Goal: Task Accomplishment & Management: Manage account settings

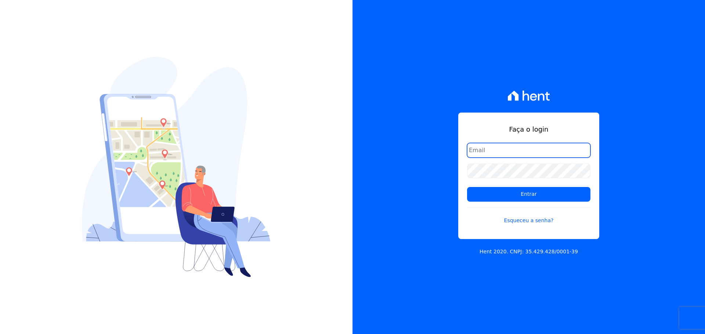
type input "[PERSON_NAME][EMAIL_ADDRESS][DOMAIN_NAME]"
click at [503, 202] on form "raquel.almeida@cavazani.com.br Entrar Esqueceu a senha?" at bounding box center [528, 188] width 123 height 90
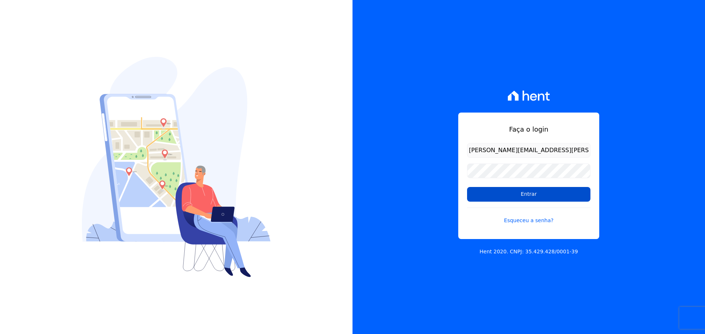
click at [525, 196] on input "Entrar" at bounding box center [528, 194] width 123 height 15
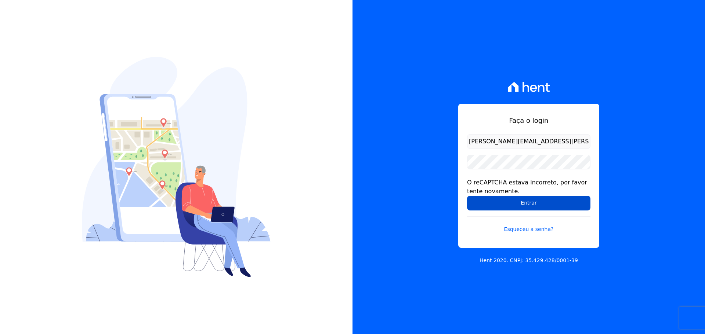
click at [492, 196] on input "Entrar" at bounding box center [528, 203] width 123 height 15
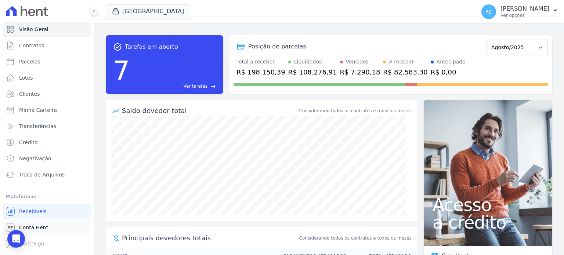
click at [41, 232] on link "Conta Hent" at bounding box center [47, 227] width 88 height 15
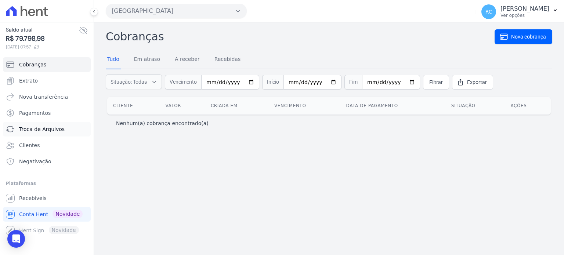
click at [40, 128] on span "Troca de Arquivos" at bounding box center [41, 128] width 45 height 7
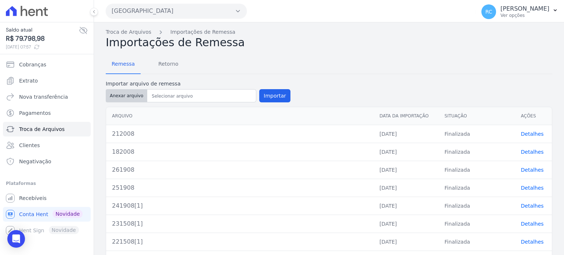
click at [121, 96] on button "Anexar arquivo" at bounding box center [126, 95] width 41 height 13
click at [165, 61] on span "Retorno" at bounding box center [168, 64] width 29 height 15
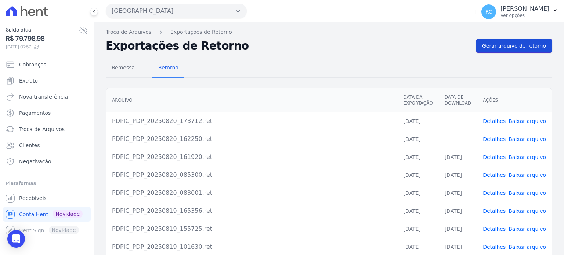
click at [529, 50] on link "Gerar arquivo de retorno" at bounding box center [514, 46] width 76 height 14
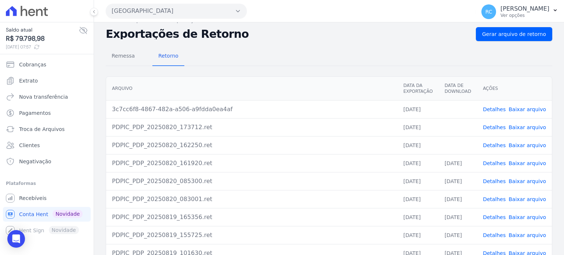
click at [519, 144] on link "Baixar arquivo" at bounding box center [526, 145] width 37 height 6
click at [523, 131] on td "Detalhes Baixar arquivo" at bounding box center [514, 127] width 75 height 18
click at [522, 130] on td "Detalhes Baixar arquivo" at bounding box center [514, 127] width 75 height 18
click at [522, 128] on link "Baixar arquivo" at bounding box center [526, 127] width 37 height 6
click at [523, 106] on link "Baixar arquivo" at bounding box center [526, 109] width 37 height 6
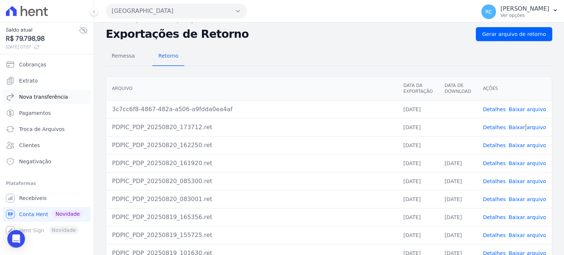
scroll to position [12, 0]
click at [175, 18] on div "Parque Dos Passaros CAVAZANI EMPREENDIMENTOS IMOBILIARIOS PARQUE DAS FLORES PAR…" at bounding box center [289, 11] width 367 height 23
click at [177, 15] on button "Parque Dos Passaros" at bounding box center [176, 11] width 141 height 15
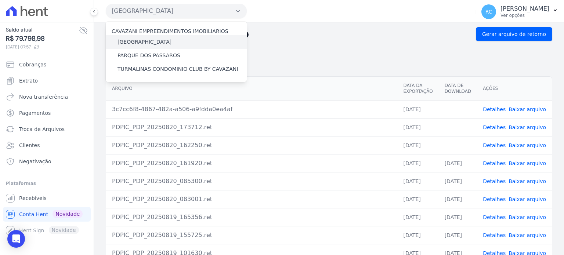
click at [158, 37] on div "[GEOGRAPHIC_DATA]" at bounding box center [176, 42] width 141 height 14
click at [155, 41] on label "[GEOGRAPHIC_DATA]" at bounding box center [144, 42] width 54 height 8
click at [0, 0] on input "[GEOGRAPHIC_DATA]" at bounding box center [0, 0] width 0 height 0
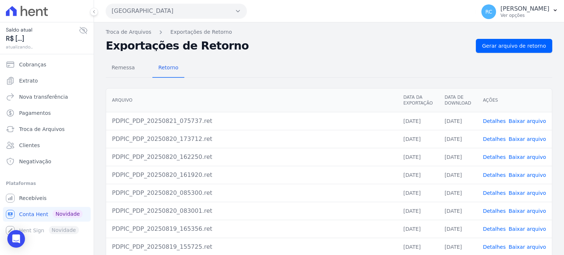
drag, startPoint x: 197, startPoint y: 11, endPoint x: 187, endPoint y: 20, distance: 14.0
click at [197, 11] on button "Parque Dos Passaros" at bounding box center [176, 11] width 141 height 15
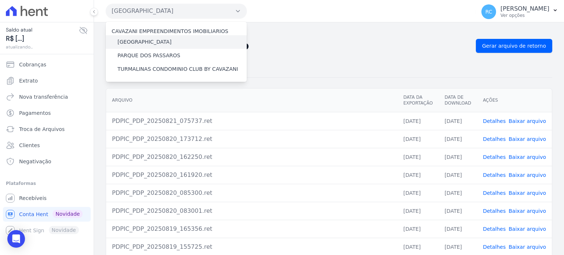
click at [156, 43] on label "[GEOGRAPHIC_DATA]" at bounding box center [144, 42] width 54 height 8
click at [0, 0] on input "[GEOGRAPHIC_DATA]" at bounding box center [0, 0] width 0 height 0
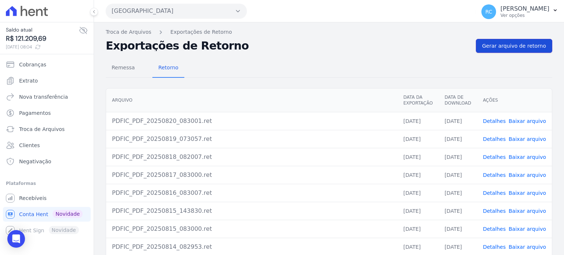
click at [502, 48] on span "Gerar arquivo de retorno" at bounding box center [514, 45] width 64 height 7
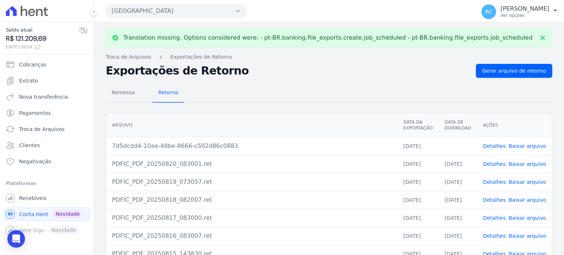
drag, startPoint x: 453, startPoint y: 74, endPoint x: 464, endPoint y: 71, distance: 11.4
click at [466, 63] on div "Translation missing. Options considered were: - pt-BR.banking.file_exports.crea…" at bounding box center [329, 185] width 470 height 327
click at [527, 145] on link "Baixar arquivo" at bounding box center [526, 146] width 37 height 6
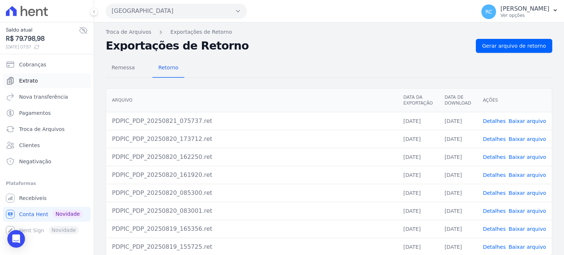
click at [58, 85] on link "Extrato" at bounding box center [47, 80] width 88 height 15
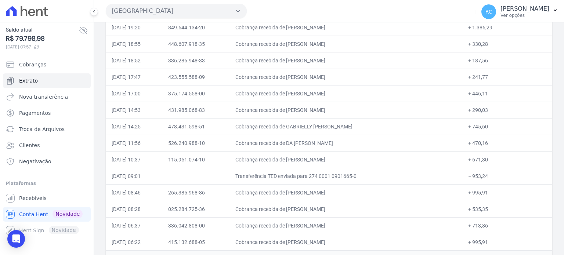
scroll to position [183, 0]
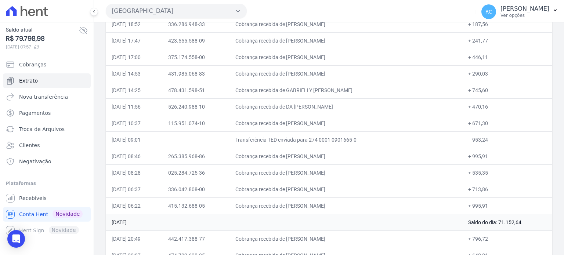
drag, startPoint x: 492, startPoint y: 138, endPoint x: 468, endPoint y: 141, distance: 24.0
click at [468, 141] on td "− 953,24" at bounding box center [507, 139] width 90 height 17
copy td "953,24"
drag, startPoint x: 348, startPoint y: 206, endPoint x: 304, endPoint y: 202, distance: 44.2
click at [304, 202] on td "Cobrança recebida de DOUGLAS SANTOS GUIMARAES" at bounding box center [345, 205] width 233 height 17
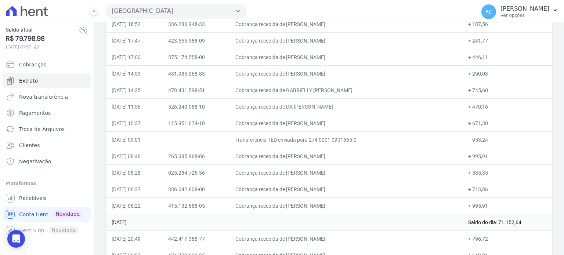
copy td "DOUGLAS SANTOS GUI"
drag, startPoint x: 352, startPoint y: 187, endPoint x: 303, endPoint y: 189, distance: 48.9
click at [303, 189] on td "Cobrança recebida de CLEBER THIAGO GONZAGA CLAUDINO" at bounding box center [345, 189] width 233 height 17
copy td "CLEBER THIAGO GONZA"
drag, startPoint x: 350, startPoint y: 167, endPoint x: 305, endPoint y: 178, distance: 45.7
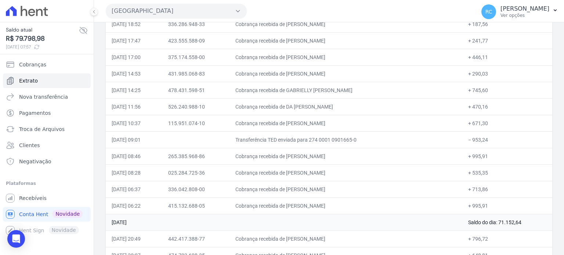
click at [303, 172] on td "Cobrança recebida de RUTILEIDE BARBOSA SILVA SOUZA" at bounding box center [345, 172] width 233 height 17
copy td "RUTILEIDE BARBOSA"
drag, startPoint x: 335, startPoint y: 156, endPoint x: 302, endPoint y: 156, distance: 32.3
click at [302, 156] on td "Cobrança recebida de Gilsimar Penha dos Santos" at bounding box center [345, 156] width 233 height 17
copy td "Gilsimar Penha dos S"
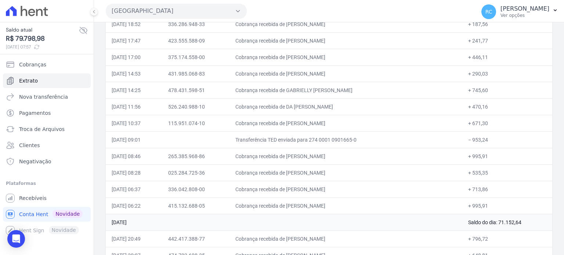
drag, startPoint x: 354, startPoint y: 122, endPoint x: 303, endPoint y: 125, distance: 51.1
click at [303, 125] on td "Cobrança recebida de YVANA MARIA DA SILVA LIMA" at bounding box center [345, 123] width 233 height 17
copy td "YVANA MARIA DA SILV"
drag, startPoint x: 368, startPoint y: 123, endPoint x: 304, endPoint y: 119, distance: 64.0
click at [304, 119] on td "Cobrança recebida de YVANA MARIA DA SILVA LIMA" at bounding box center [345, 123] width 233 height 17
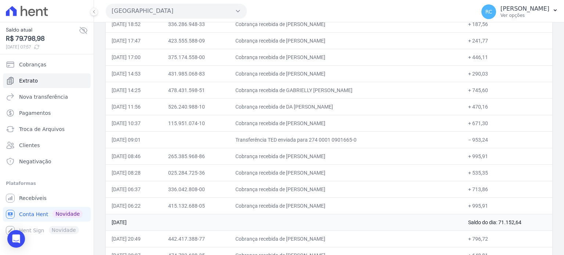
copy td "YVANA MARIA DA SILVA LIM"
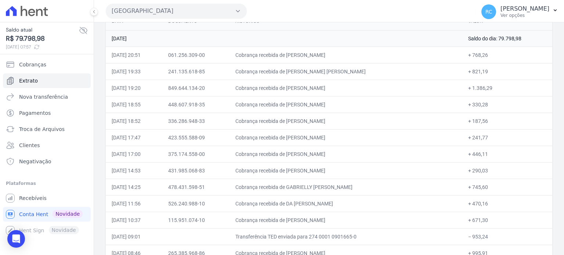
scroll to position [110, 0]
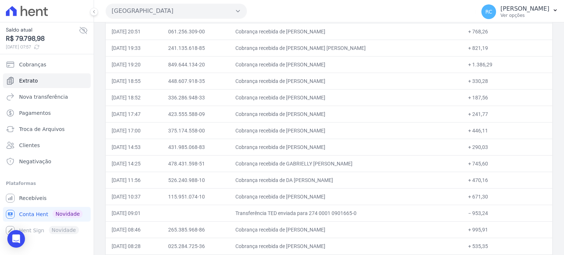
drag, startPoint x: 330, startPoint y: 182, endPoint x: 311, endPoint y: 181, distance: 18.4
click at [311, 181] on td "Cobrança recebida de DA SAMUEL SILVA DE AQUINO" at bounding box center [345, 180] width 233 height 17
copy td "SAMUEL SILVA DE AQ"
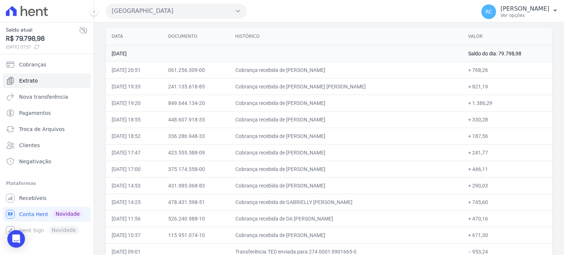
scroll to position [147, 0]
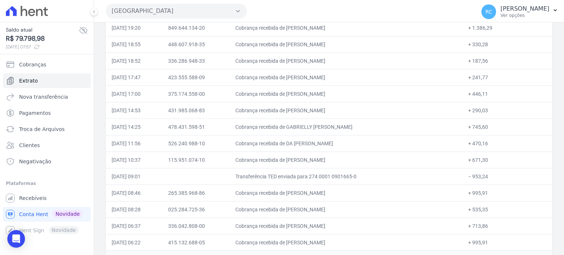
drag, startPoint x: 358, startPoint y: 124, endPoint x: 304, endPoint y: 135, distance: 55.3
click at [303, 131] on td "Cobrança recebida de GABRIELLY CECILIA DA SILVA SAN" at bounding box center [345, 127] width 233 height 17
copy td "GABRIELLY CECILIA DA SIL"
drag, startPoint x: 347, startPoint y: 109, endPoint x: 303, endPoint y: 115, distance: 44.4
click at [303, 115] on td "Cobrança recebida de BIANCA ARAUJO LOPES" at bounding box center [345, 110] width 233 height 17
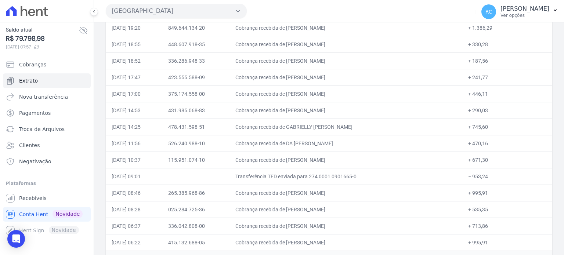
copy td "BIANCA ARAUJO LO"
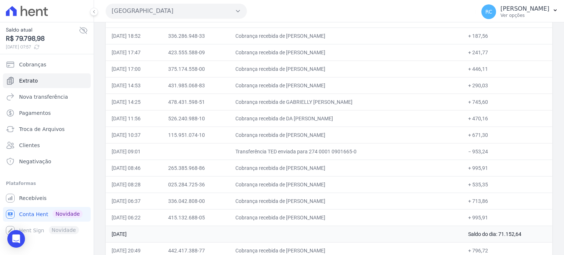
scroll to position [183, 0]
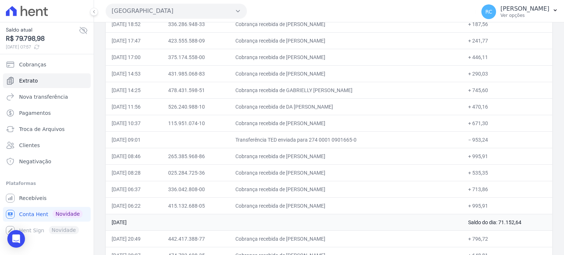
drag, startPoint x: 487, startPoint y: 123, endPoint x: 460, endPoint y: 124, distance: 26.8
click at [467, 123] on td "+ 671,30" at bounding box center [507, 123] width 90 height 17
drag, startPoint x: 348, startPoint y: 72, endPoint x: 302, endPoint y: 74, distance: 45.6
click at [302, 74] on td "Cobrança recebida de BIANCA ARAUJO LOPES" at bounding box center [345, 73] width 233 height 17
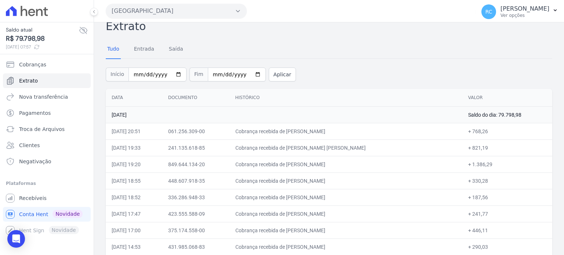
scroll to position [0, 0]
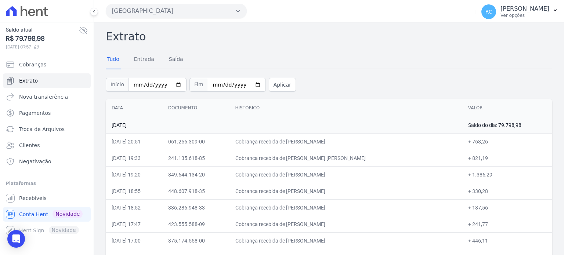
click at [189, 13] on button "Parque Dos Passaros" at bounding box center [176, 11] width 141 height 15
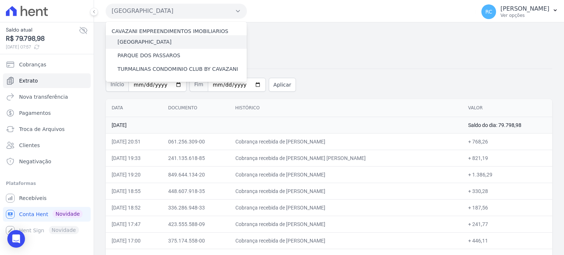
click at [155, 41] on label "[GEOGRAPHIC_DATA]" at bounding box center [144, 42] width 54 height 8
click at [0, 0] on input "[GEOGRAPHIC_DATA]" at bounding box center [0, 0] width 0 height 0
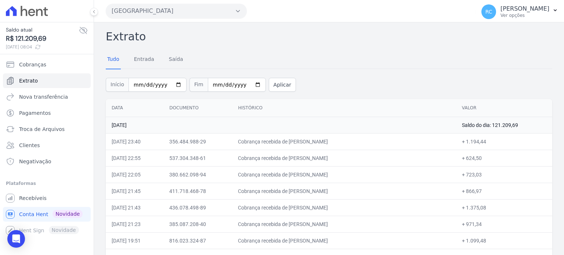
drag, startPoint x: 197, startPoint y: 14, endPoint x: 183, endPoint y: 34, distance: 23.7
click at [196, 15] on button "Parque Das Flores" at bounding box center [176, 11] width 141 height 15
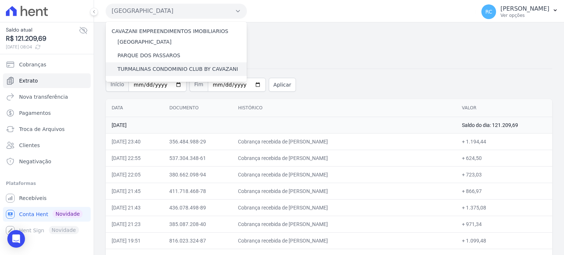
click at [131, 68] on label "TURMALINAS CONDOMINIO CLUB BY CAVAZANI" at bounding box center [177, 69] width 120 height 8
click at [0, 0] on input "TURMALINAS CONDOMINIO CLUB BY CAVAZANI" at bounding box center [0, 0] width 0 height 0
click at [185, 69] on label "TURMALINAS CONDOMINIO CLUB BY CAVAZANI" at bounding box center [177, 69] width 120 height 8
click at [0, 0] on input "TURMALINAS CONDOMINIO CLUB BY CAVAZANI" at bounding box center [0, 0] width 0 height 0
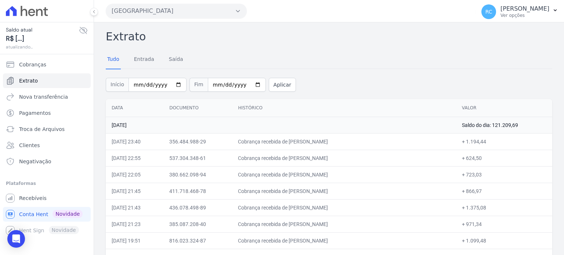
click at [214, 1] on div "Parque Das Flores CAVAZANI EMPREENDIMENTOS IMOBILIARIOS PARQUE DAS FLORES PARQU…" at bounding box center [289, 11] width 367 height 23
click at [187, 8] on button "Parque Das Flores" at bounding box center [176, 11] width 141 height 15
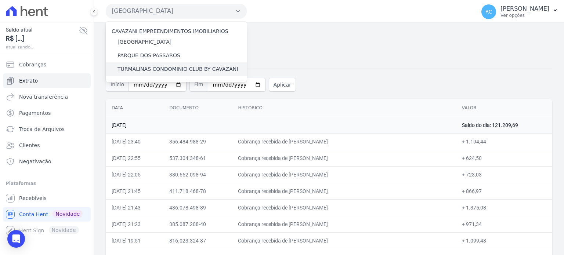
click at [151, 70] on label "TURMALINAS CONDOMINIO CLUB BY CAVAZANI" at bounding box center [177, 69] width 120 height 8
click at [0, 0] on input "TURMALINAS CONDOMINIO CLUB BY CAVAZANI" at bounding box center [0, 0] width 0 height 0
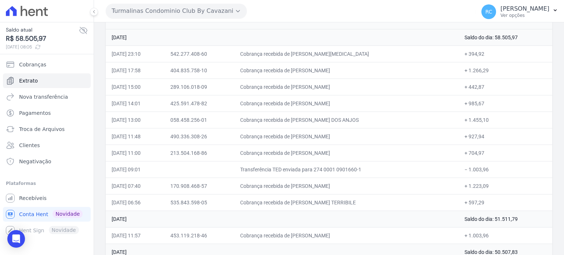
scroll to position [110, 0]
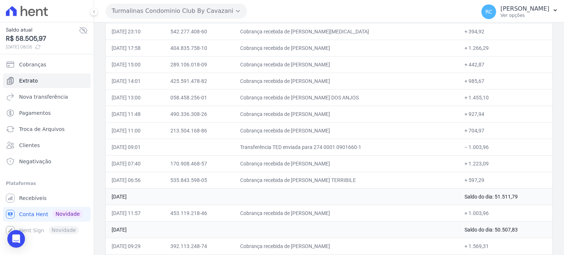
drag, startPoint x: 481, startPoint y: 147, endPoint x: 467, endPoint y: 152, distance: 14.9
click at [467, 152] on td "− 1.003,96" at bounding box center [505, 147] width 94 height 17
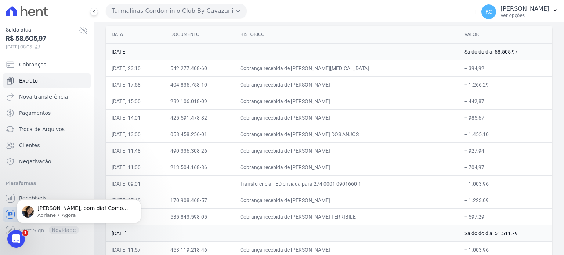
scroll to position [0, 0]
click at [114, 205] on p "Raquel, bom dia! Como vai? Raquel, hoje terei uma reunião com o time de tech e …" at bounding box center [84, 208] width 95 height 7
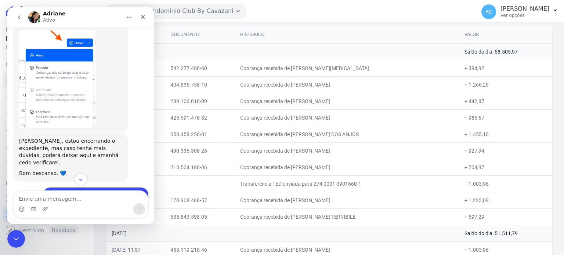
scroll to position [1932, 0]
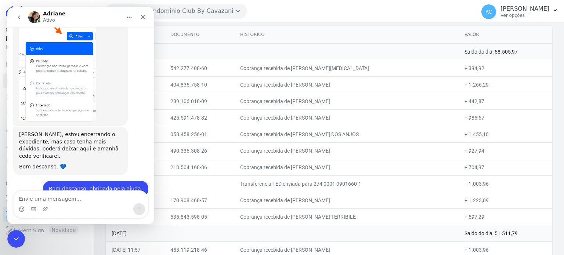
click at [65, 202] on textarea "Envie uma mensagem..." at bounding box center [81, 197] width 134 height 12
type textarea "Bom dia! Estou bem, e você?"
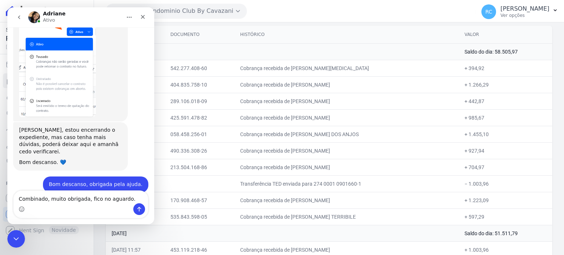
type textarea "Combinado, muito obrigada, fico no aguardo."
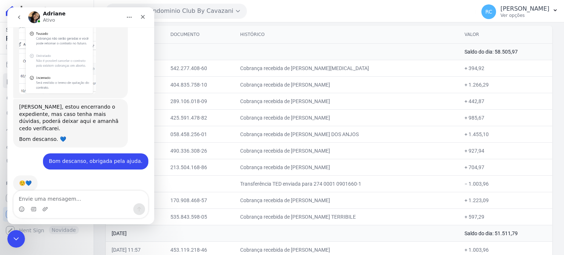
scroll to position [1961, 0]
click at [22, 234] on div "Fechar mensagem da Intercom" at bounding box center [15, 238] width 18 height 18
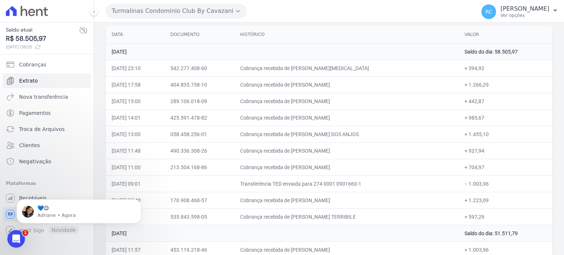
scroll to position [1983, 0]
click at [48, 210] on p "💙😉" at bounding box center [84, 208] width 95 height 7
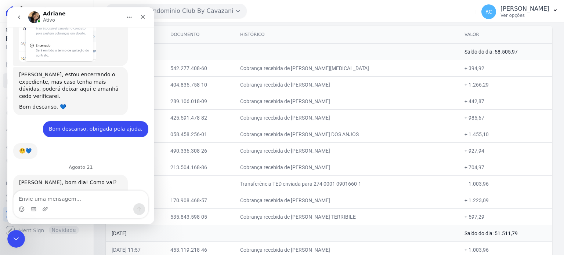
scroll to position [1995, 0]
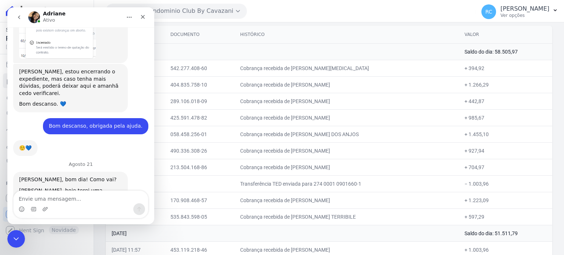
click at [60, 201] on textarea "Envie uma mensagem..." at bounding box center [81, 197] width 134 height 12
click at [17, 235] on icon "Fechar mensagem da Intercom" at bounding box center [15, 237] width 9 height 9
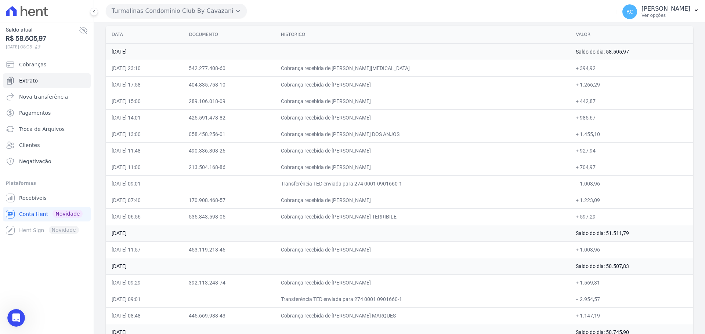
scroll to position [2255, 0]
click at [34, 195] on span "Recebíveis" at bounding box center [33, 197] width 28 height 7
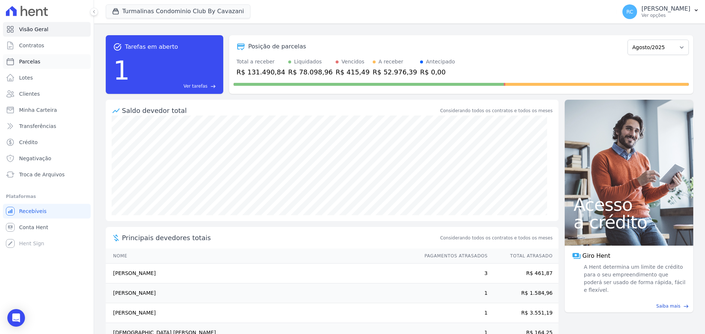
click at [63, 65] on link "Parcelas" at bounding box center [47, 61] width 88 height 15
select select
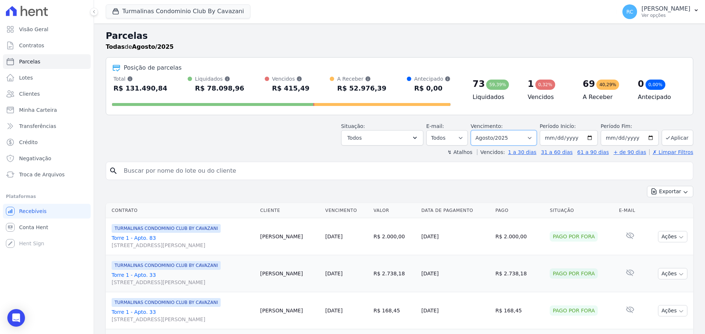
click at [517, 136] on select "Filtrar por período ──────── Todos os meses Agosto/2024 Setembro/2024 Outubro/2…" at bounding box center [503, 137] width 66 height 15
select select "all"
click at [475, 130] on select "Filtrar por período ──────── Todos os meses Agosto/2024 Setembro/2024 Outubro/2…" at bounding box center [503, 137] width 66 height 15
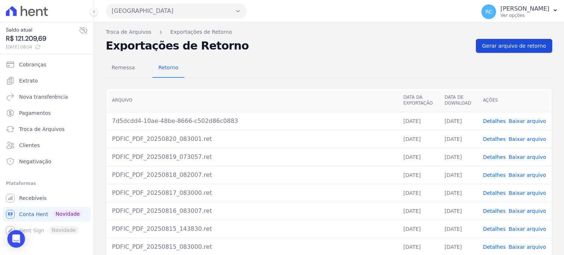
drag, startPoint x: 502, startPoint y: 49, endPoint x: 486, endPoint y: 48, distance: 15.8
click at [500, 49] on span "Gerar arquivo de retorno" at bounding box center [514, 45] width 64 height 7
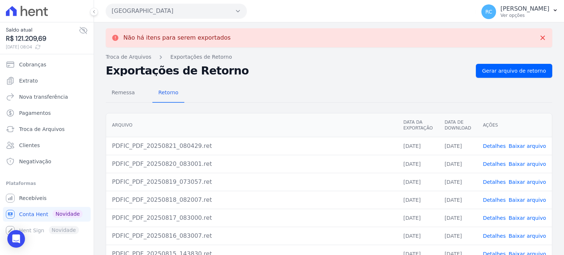
click at [525, 145] on link "Baixar arquivo" at bounding box center [526, 146] width 37 height 6
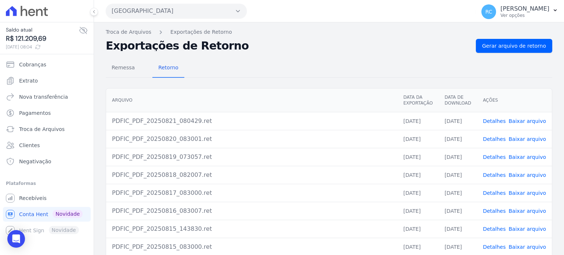
click at [176, 11] on button "Parque Das Flores" at bounding box center [176, 11] width 141 height 15
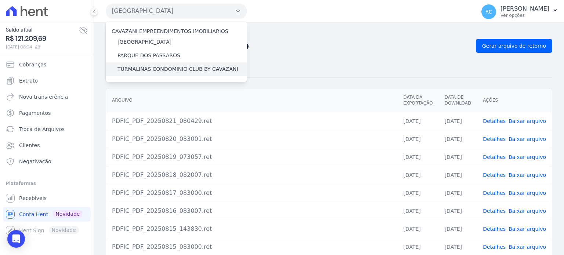
click at [142, 70] on label "TURMALINAS CONDOMINIO CLUB BY CAVAZANI" at bounding box center [177, 69] width 120 height 8
click at [0, 0] on input "TURMALINAS CONDOMINIO CLUB BY CAVAZANI" at bounding box center [0, 0] width 0 height 0
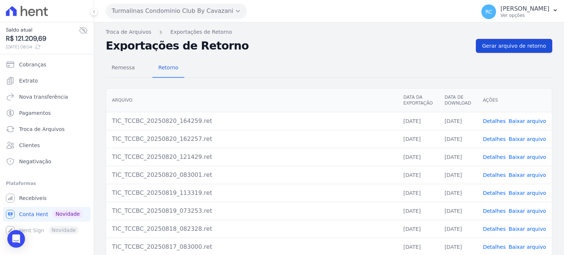
click at [514, 47] on span "Gerar arquivo de retorno" at bounding box center [514, 45] width 64 height 7
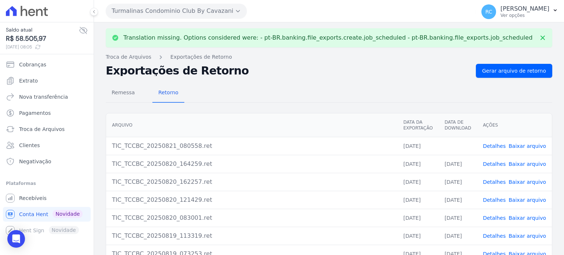
click at [513, 145] on link "Baixar arquivo" at bounding box center [526, 146] width 37 height 6
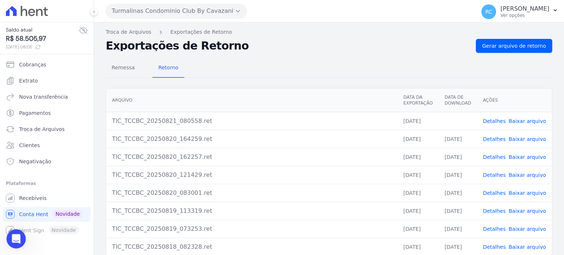
click at [19, 236] on icon "Abrir mensagem da Intercom" at bounding box center [15, 238] width 12 height 12
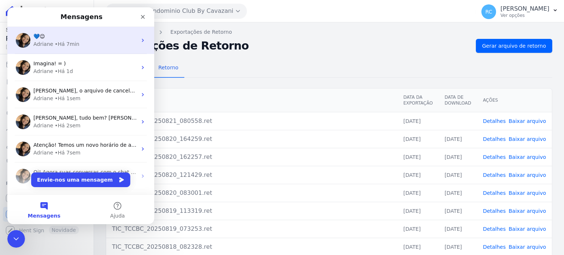
click at [76, 39] on div "💙😉" at bounding box center [84, 37] width 103 height 8
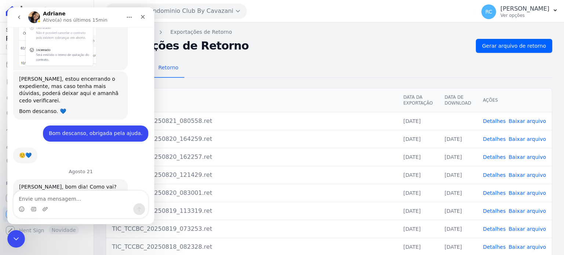
scroll to position [1995, 0]
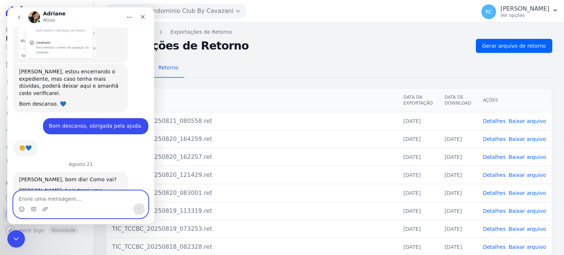
click at [82, 199] on textarea "Envie uma mensagem..." at bounding box center [81, 197] width 134 height 12
paste textarea "Ariane, uma pergunta: No nosso processo de Pro Soluto, realizamos um parcelamen…"
type textarea "Ariane, uma pergunta: No nosso processo de Pro Soluto, realizamos um parcelamen…"
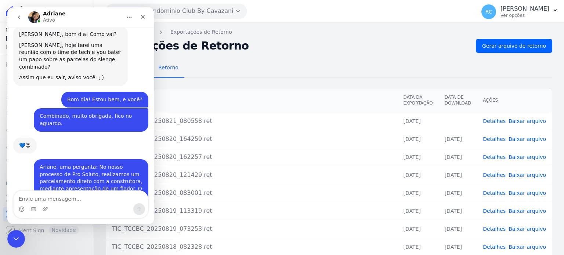
scroll to position [2148, 0]
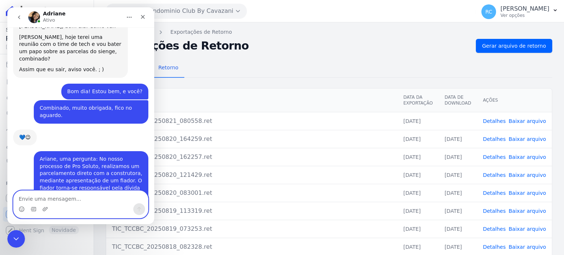
click at [76, 199] on textarea "Envie uma mensagem..." at bounding box center [81, 197] width 134 height 12
type textarea "eNTENDO"
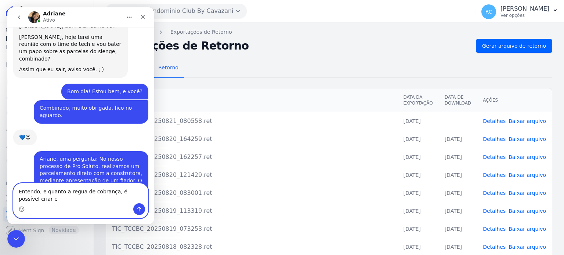
scroll to position [2156, 0]
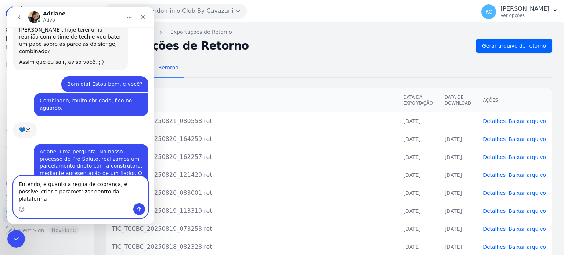
type textarea "Entendo, e quanto a regua de cobrança, é possível criar e parametrizar dentro d…"
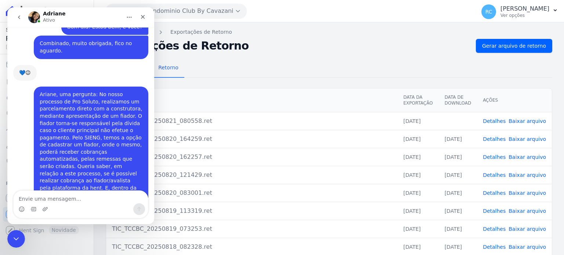
scroll to position [2221, 0]
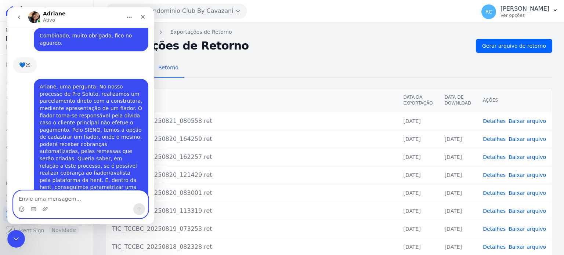
click at [53, 196] on textarea "Envie uma mensagem..." at bounding box center [81, 197] width 134 height 12
type textarea "S"
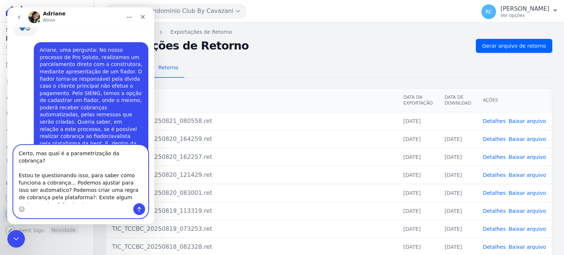
scroll to position [2265, 0]
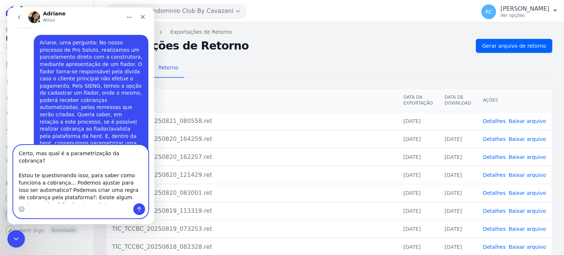
type textarea "Certo, mas qual é a parametrização da cobrança? Estou te questionando isso, par…"
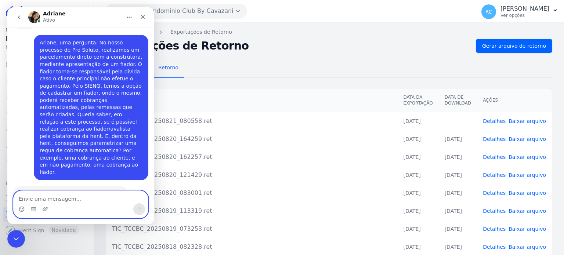
scroll to position [2297, 0]
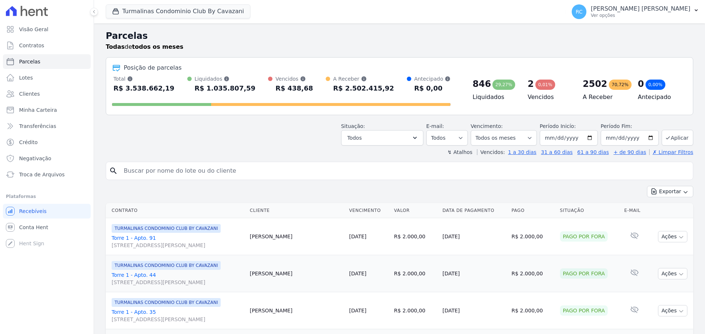
select select
click at [411, 141] on button "Todos" at bounding box center [382, 137] width 82 height 15
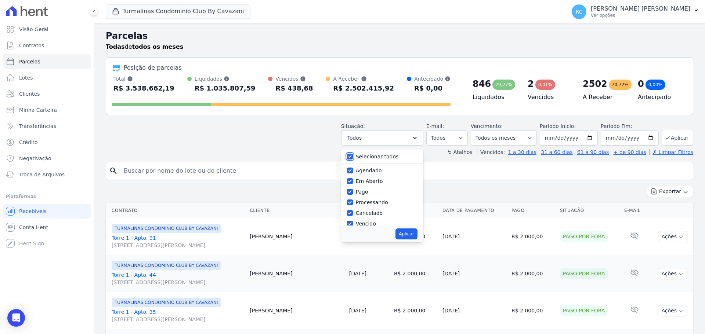
click at [353, 154] on input "Selecionar todos" at bounding box center [350, 157] width 6 height 6
checkbox input "false"
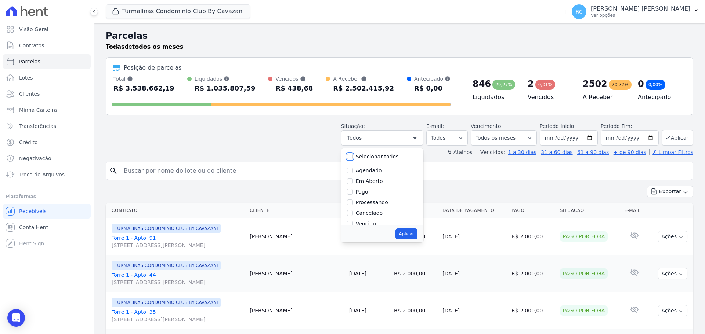
checkbox input "false"
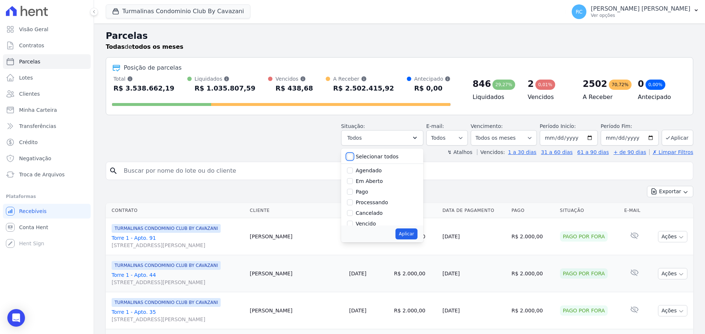
checkbox input "false"
click at [353, 188] on input "Vencido" at bounding box center [350, 187] width 6 height 6
checkbox input "true"
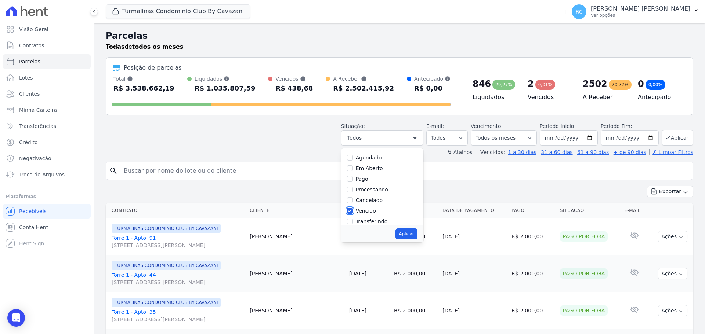
scroll to position [0, 0]
click at [416, 235] on button "Aplicar" at bounding box center [406, 234] width 22 height 11
select select "overdue"
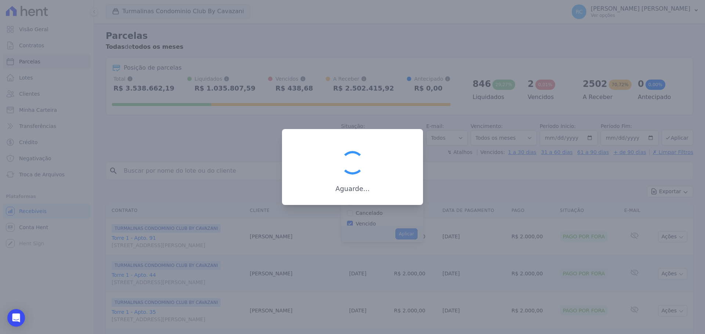
scroll to position [13, 0]
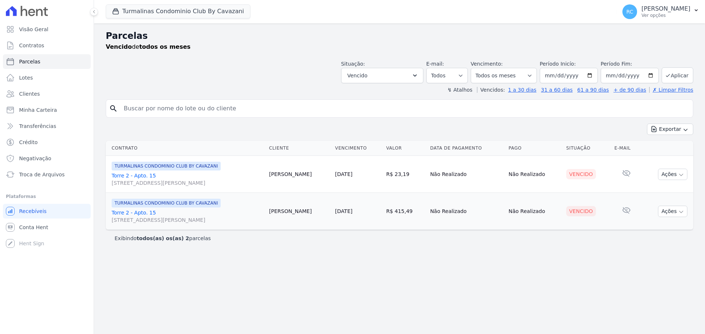
select select
click at [205, 8] on button "Turmalinas Condominio Club By Cavazani" at bounding box center [178, 11] width 145 height 14
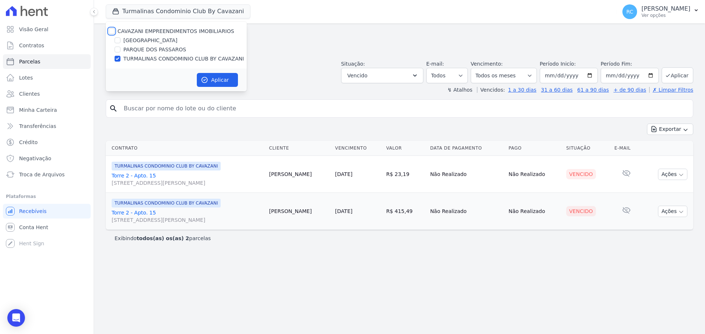
click at [112, 31] on input "CAVAZANI EMPREENDIMENTOS IMOBILIARIOS" at bounding box center [112, 31] width 6 height 6
checkbox input "true"
click at [206, 77] on icon "button" at bounding box center [204, 79] width 7 height 7
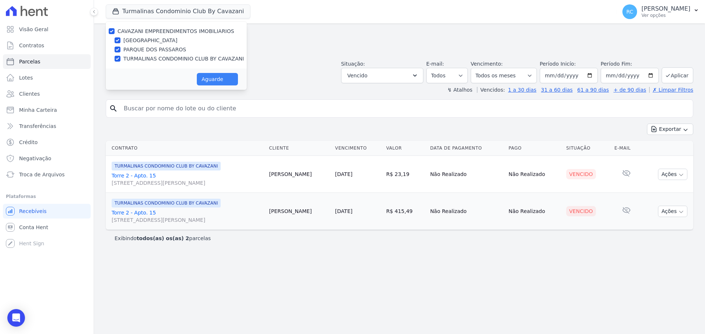
select select
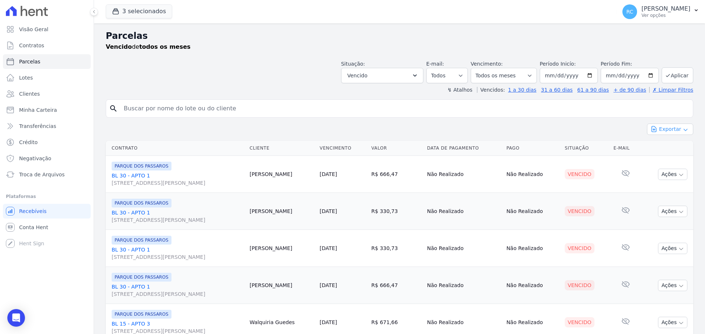
click at [667, 129] on button "Exportar" at bounding box center [670, 129] width 46 height 11
click at [665, 158] on span "Exportar CSV" at bounding box center [668, 159] width 39 height 7
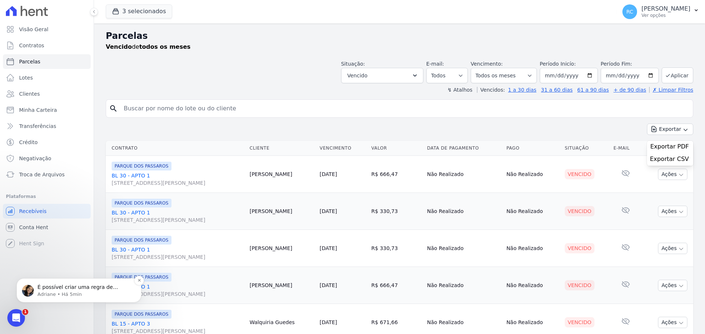
click at [68, 291] on p "É possível criar uma regra de cobrança avulsa no sistema. No entanto, essa cobr…" at bounding box center [84, 287] width 95 height 7
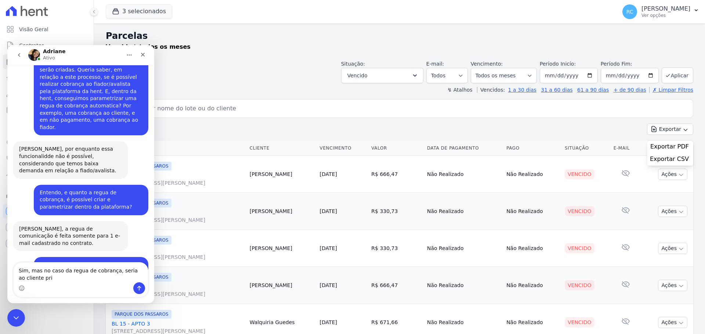
scroll to position [2354, 0]
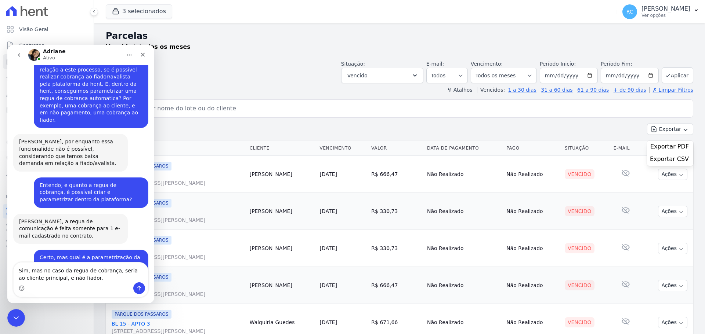
type textarea "Sim, mas no caso da regua de cobrança, seria ao cliente principal, e não fiador."
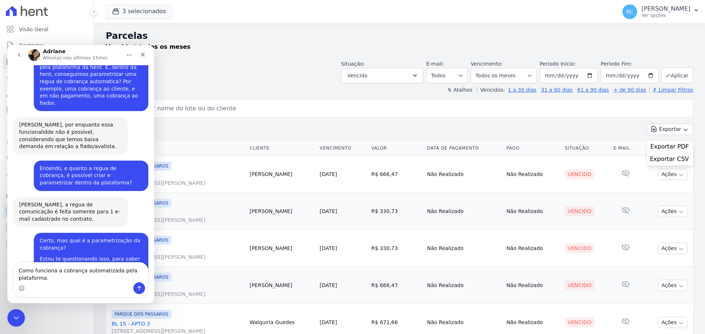
scroll to position [2378, 0]
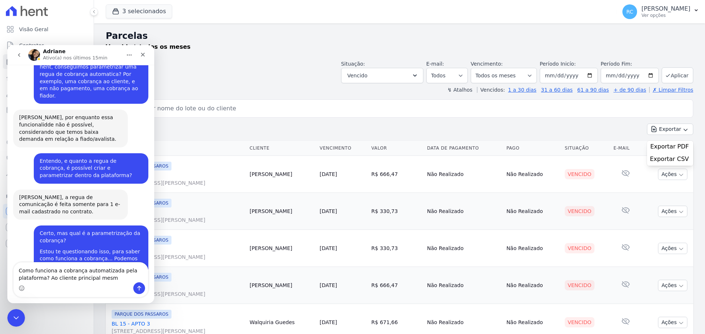
type textarea "Como funciona a cobrança automatizada pela plataforma? Ao cliente principal mes…"
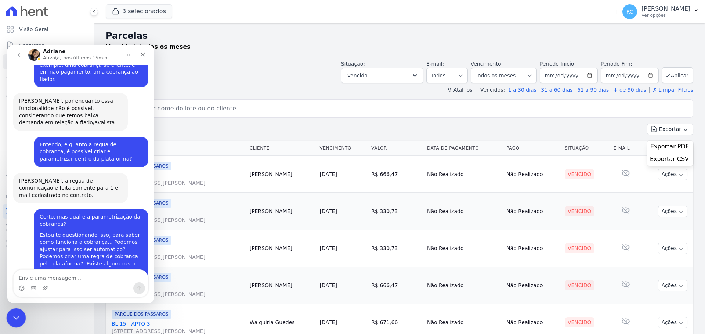
click at [21, 309] on div "Fechar mensagem da Intercom" at bounding box center [15, 317] width 18 height 18
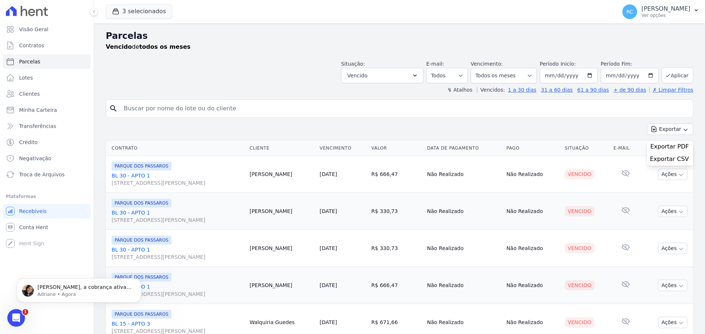
scroll to position [0, 0]
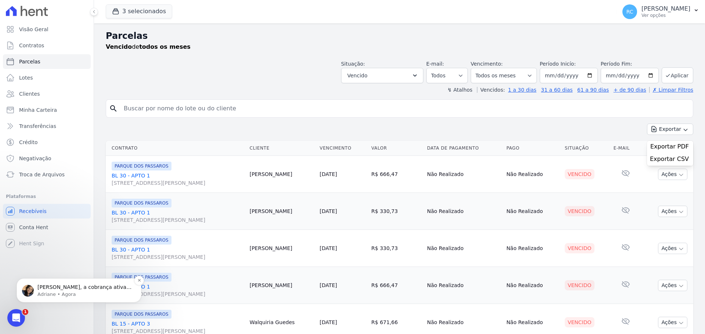
click at [65, 288] on p "[PERSON_NAME], a cobrança ativa (com operadores) para os clientes inadimplentes?" at bounding box center [84, 287] width 95 height 7
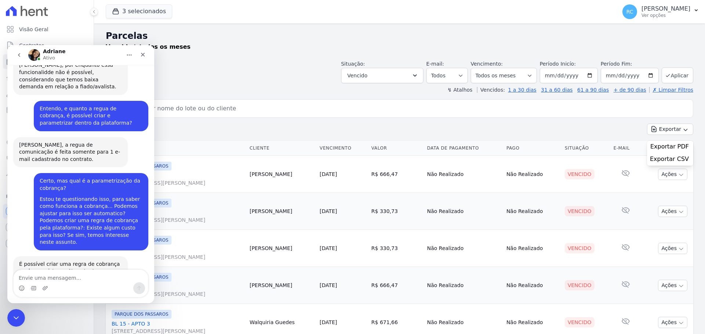
scroll to position [2436, 0]
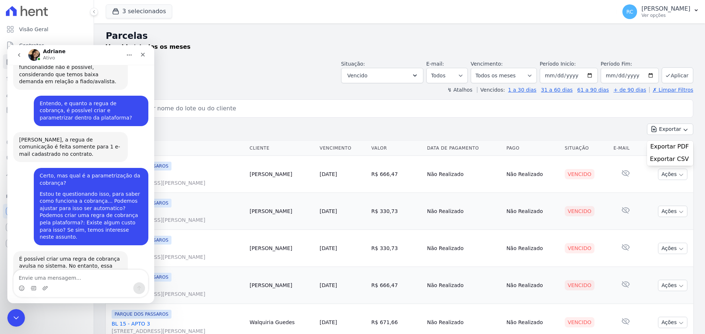
click at [59, 272] on textarea "Envie uma mensagem..." at bounding box center [81, 276] width 134 height 12
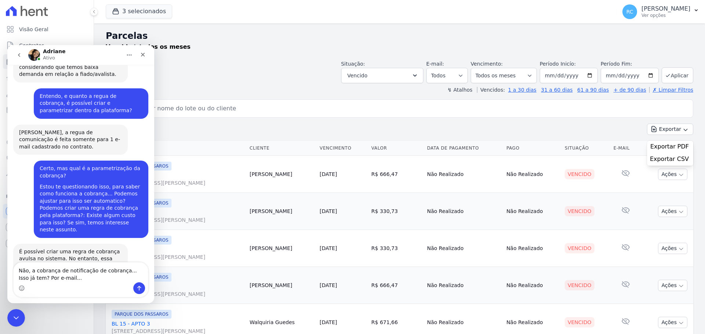
type textarea "Não, a cobrança de notificação de cobrança... Isso já tem? Por e-mail..."
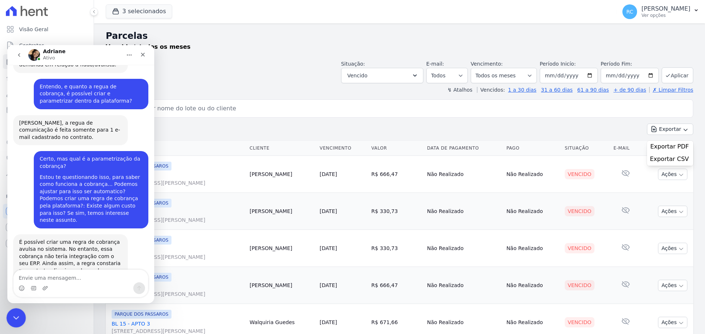
drag, startPoint x: 17, startPoint y: 316, endPoint x: 34, endPoint y: 633, distance: 317.1
click at [17, 316] on icon "Fechar mensagem da Intercom" at bounding box center [14, 317] width 5 height 3
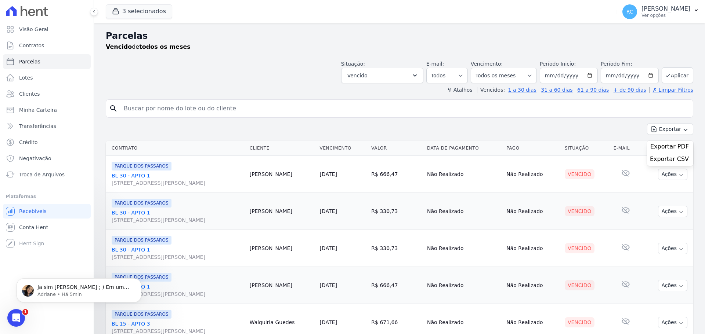
scroll to position [2515, 0]
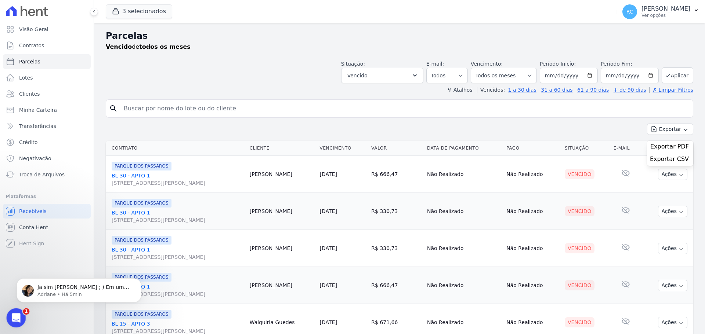
click at [22, 313] on div "Abrir mensagem da Intercom" at bounding box center [15, 317] width 24 height 24
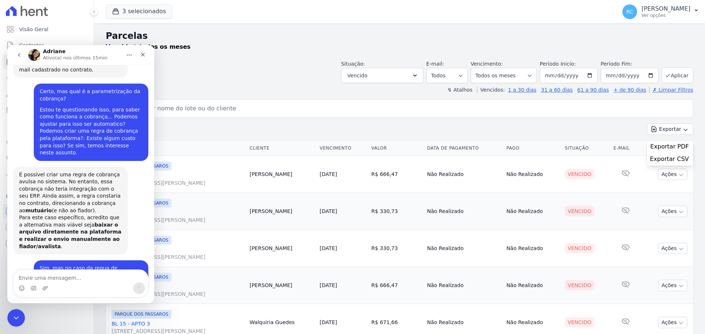
scroll to position [2527, 0]
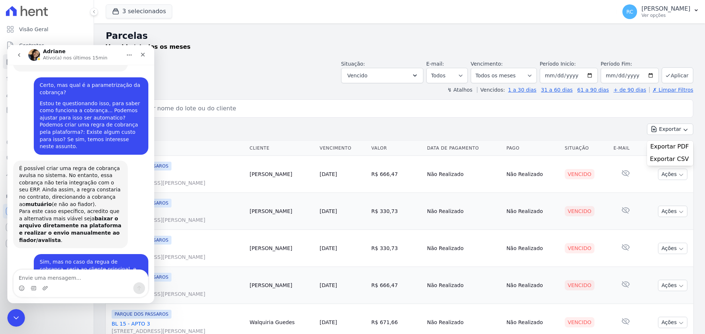
click at [126, 53] on button "Início" at bounding box center [129, 55] width 14 height 14
click at [64, 273] on textarea "Envie uma mensagem..." at bounding box center [81, 276] width 134 height 12
drag, startPoint x: 12, startPoint y: 312, endPoint x: 17, endPoint y: 619, distance: 307.2
click at [11, 311] on div "Fechar mensagem da Intercom" at bounding box center [15, 317] width 18 height 18
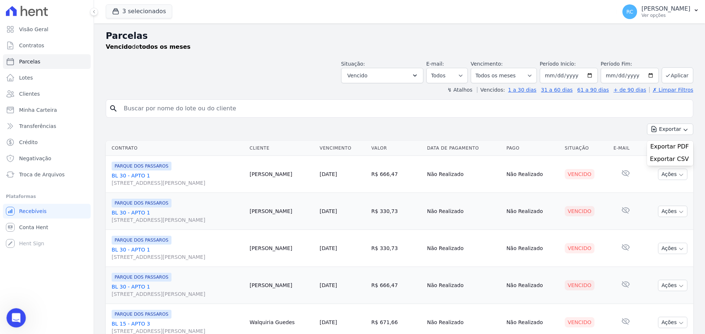
click at [16, 313] on icon "Abrir mensagem da Intercom" at bounding box center [15, 317] width 12 height 12
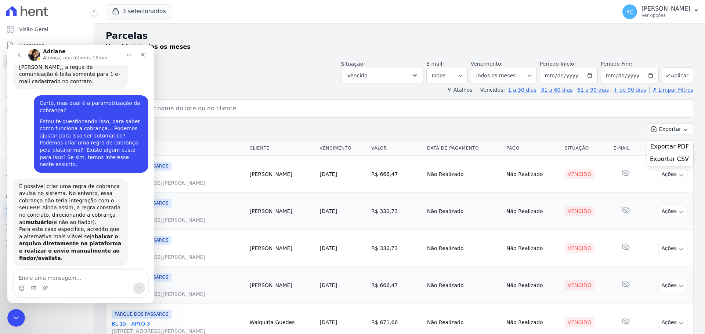
click at [63, 277] on textarea "Envie uma mensagem..." at bounding box center [81, 276] width 134 height 12
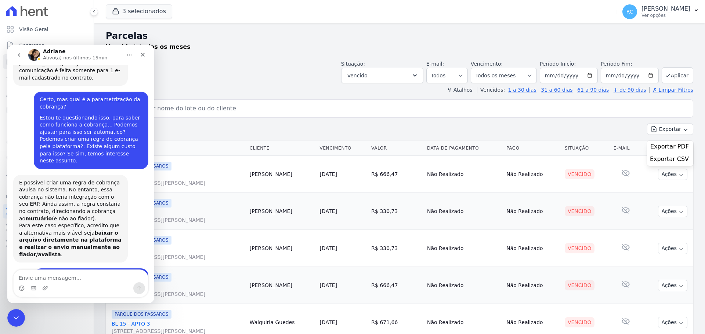
scroll to position [2515, 0]
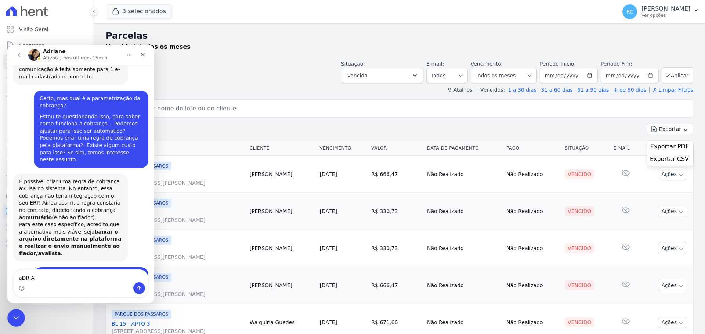
type textarea "aDRIAN"
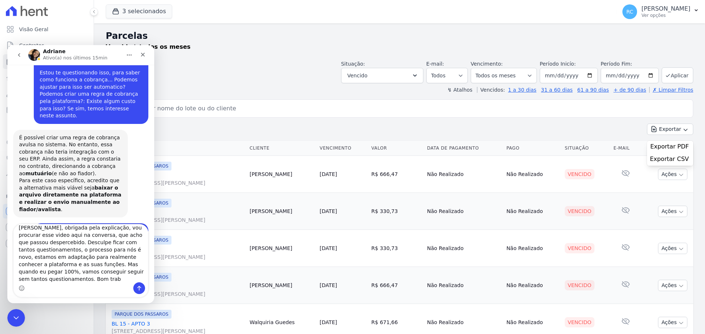
scroll to position [2560, 0]
type textarea "[PERSON_NAME], obrigada pela explicação, vou procurar esse video aqui na conver…"
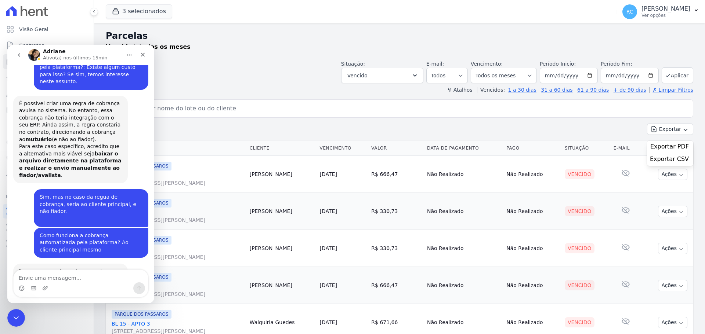
scroll to position [2594, 0]
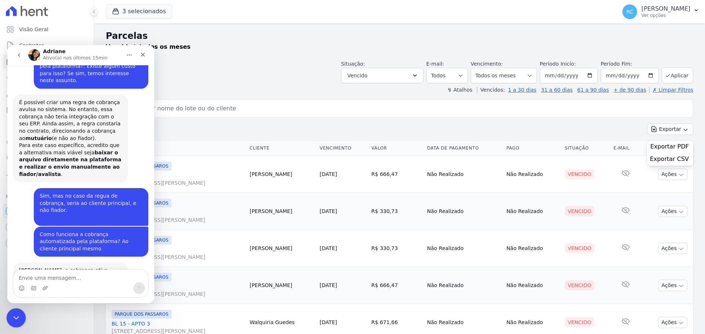
click at [15, 313] on icon "Fechar mensagem da Intercom" at bounding box center [15, 317] width 9 height 9
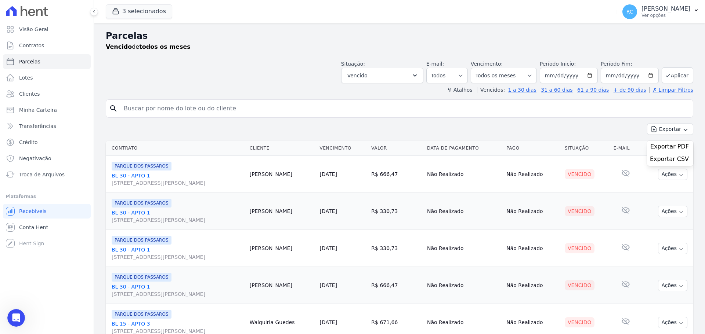
click at [187, 105] on input "search" at bounding box center [404, 108] width 570 height 15
paste input "[PERSON_NAME]"
type input "[PERSON_NAME]"
select select
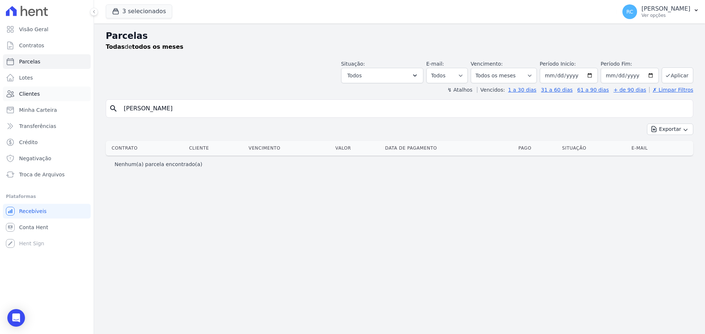
drag, startPoint x: 197, startPoint y: 106, endPoint x: 73, endPoint y: 101, distance: 124.5
click at [61, 105] on div "Visão Geral Contratos [GEOGRAPHIC_DATA] Lotes Clientes Minha Carteira Transferê…" at bounding box center [352, 167] width 705 height 334
paste input "[PERSON_NAME]"
type input "[PERSON_NAME]"
select select
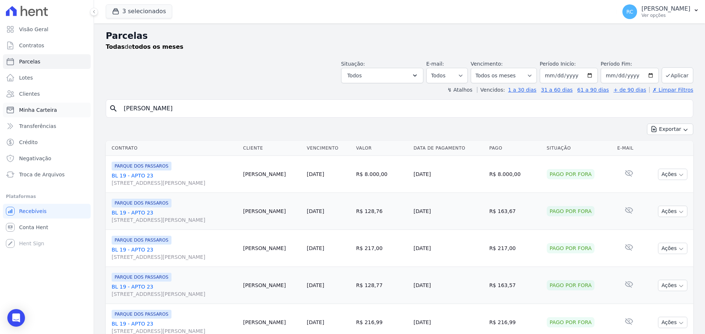
drag, startPoint x: 101, startPoint y: 116, endPoint x: 58, endPoint y: 114, distance: 43.0
click at [58, 114] on div "Visão Geral Contratos [GEOGRAPHIC_DATA] Lotes Clientes Minha Carteira Transferê…" at bounding box center [352, 167] width 705 height 334
paste input "[PERSON_NAME]"
type input "[PERSON_NAME]"
select select
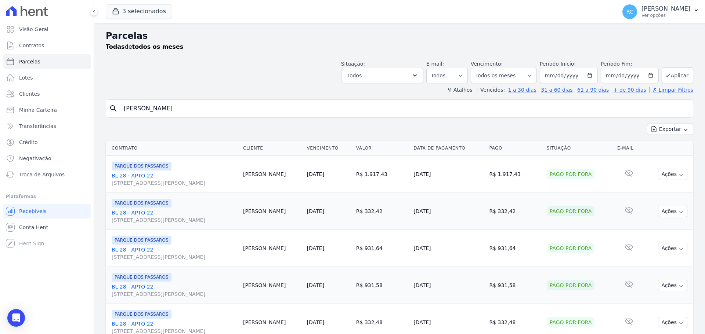
drag, startPoint x: 262, startPoint y: 110, endPoint x: 131, endPoint y: 100, distance: 131.8
click at [120, 105] on input "[PERSON_NAME]" at bounding box center [404, 108] width 570 height 15
paste input "search"
select select
click at [203, 111] on input "search" at bounding box center [404, 108] width 570 height 15
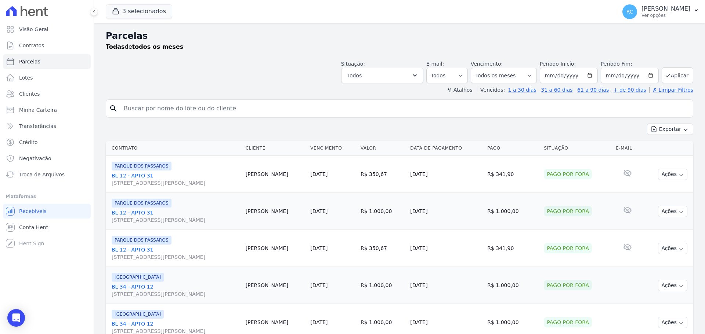
paste input "[PERSON_NAME]"
type input "[PERSON_NAME]"
select select
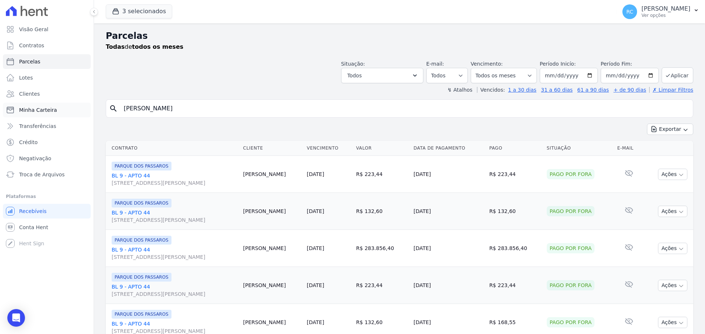
drag, startPoint x: 205, startPoint y: 113, endPoint x: 90, endPoint y: 112, distance: 114.9
click at [83, 116] on div "Visão Geral Contratos [GEOGRAPHIC_DATA] Lotes Clientes Minha Carteira Transferê…" at bounding box center [352, 167] width 705 height 334
paste input "[PERSON_NAME]"
type input "[PERSON_NAME]"
select select
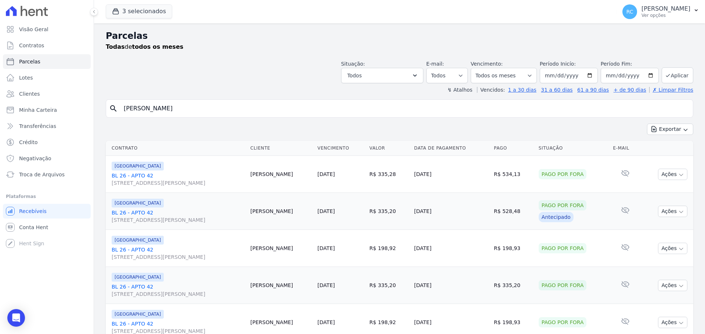
drag, startPoint x: 265, startPoint y: 108, endPoint x: 120, endPoint y: 111, distance: 144.6
click at [120, 111] on input "[PERSON_NAME]" at bounding box center [404, 108] width 570 height 15
paste input "[PERSON_NAME]"
type input "[PERSON_NAME]"
select select
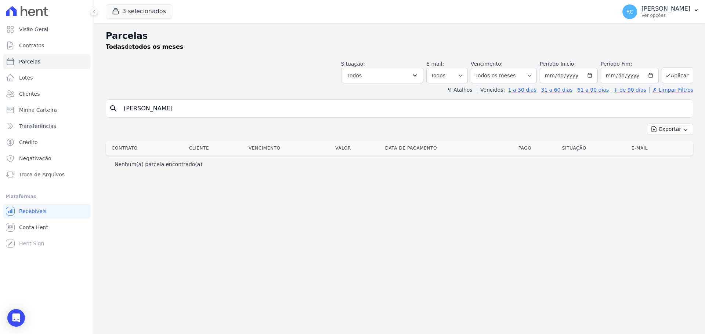
click at [229, 108] on input "[PERSON_NAME]" at bounding box center [404, 108] width 570 height 15
click at [230, 108] on input "[PERSON_NAME]" at bounding box center [404, 108] width 570 height 15
paste input "[PERSON_NAME]"
type input "[PERSON_NAME]"
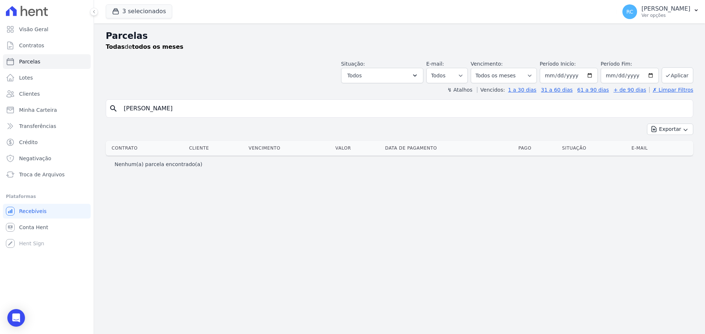
select select
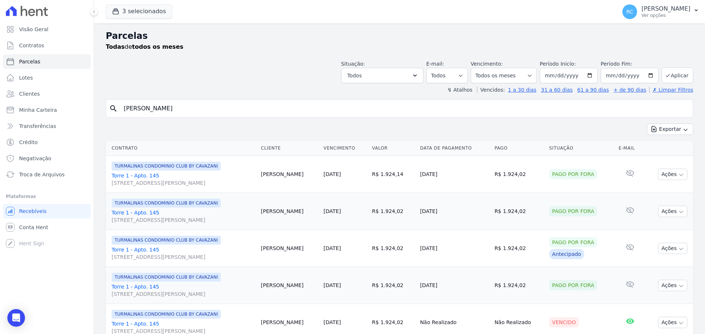
paste input "[PERSON_NAME]"
drag, startPoint x: 203, startPoint y: 108, endPoint x: 142, endPoint y: 82, distance: 66.4
click at [59, 116] on div "Visão Geral Contratos [GEOGRAPHIC_DATA] Lotes Clientes Minha Carteira Transferê…" at bounding box center [352, 167] width 705 height 334
type input "[PERSON_NAME]"
select select
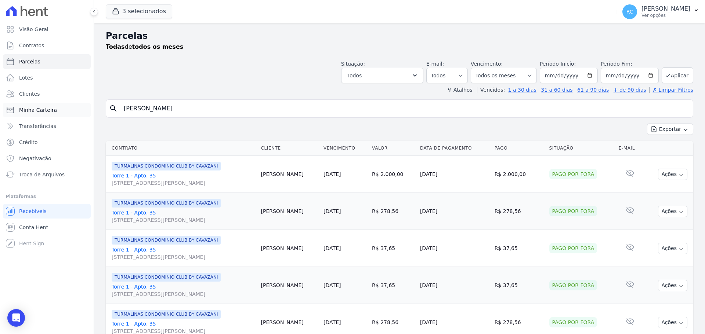
drag, startPoint x: 227, startPoint y: 108, endPoint x: 54, endPoint y: 113, distance: 172.5
click at [49, 116] on div "Visão Geral Contratos [GEOGRAPHIC_DATA] Lotes Clientes Minha Carteira Transferê…" at bounding box center [352, 167] width 705 height 334
paste input "[PERSON_NAME]"
type input "[PERSON_NAME]"
select select
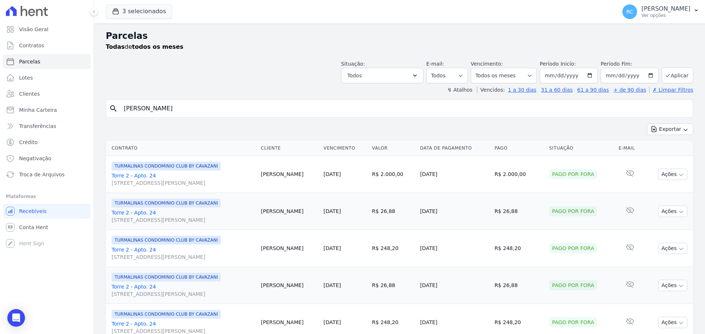
drag, startPoint x: 179, startPoint y: 118, endPoint x: 219, endPoint y: 95, distance: 45.5
click at [189, 113] on input "[PERSON_NAME]" at bounding box center [404, 108] width 570 height 15
paste input "[PERSON_NAME]"
drag, startPoint x: 270, startPoint y: 109, endPoint x: 113, endPoint y: 88, distance: 158.1
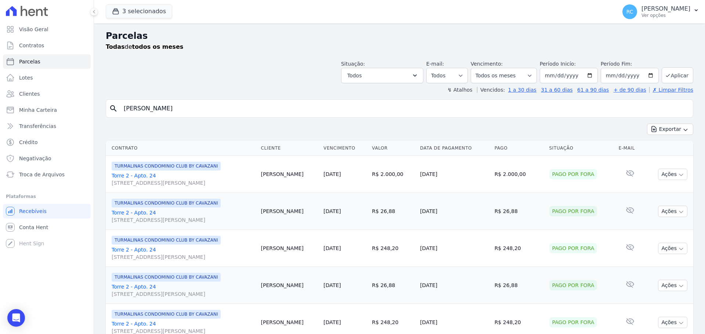
paste input "search"
type input "[PERSON_NAME]"
select select
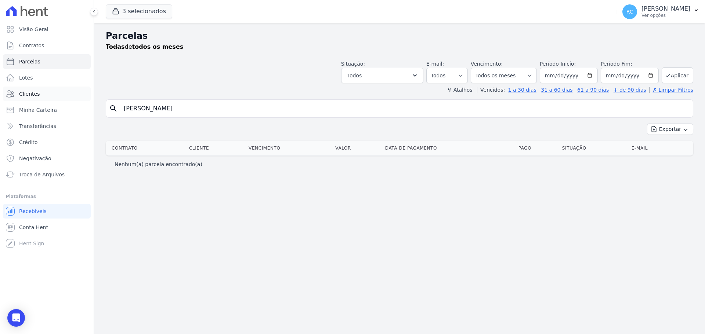
drag, startPoint x: 206, startPoint y: 107, endPoint x: 42, endPoint y: 98, distance: 163.9
click at [42, 98] on div "Visão Geral Contratos [GEOGRAPHIC_DATA] Lotes Clientes Minha Carteira Transferê…" at bounding box center [352, 167] width 705 height 334
paste input "[PERSON_NAME] PER"
type input "[PERSON_NAME]"
select select
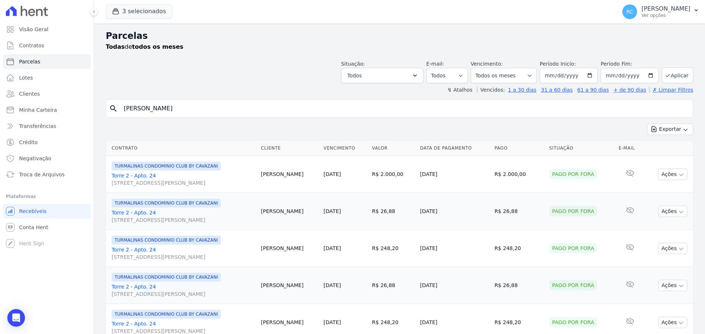
drag, startPoint x: 127, startPoint y: 119, endPoint x: 112, endPoint y: 90, distance: 32.2
click at [47, 119] on div "Visão Geral Contratos [GEOGRAPHIC_DATA] Lotes Clientes Minha Carteira Transferê…" at bounding box center [352, 167] width 705 height 334
paste input "[PERSON_NAME]"
type input "[PERSON_NAME]"
select select
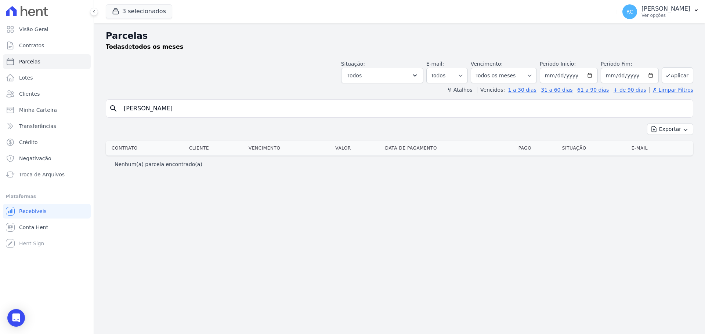
click at [139, 110] on input "[PERSON_NAME]" at bounding box center [404, 108] width 570 height 15
paste input "[PERSON_NAME]"
drag, startPoint x: 275, startPoint y: 110, endPoint x: 45, endPoint y: 130, distance: 230.9
click at [44, 132] on div "Visão Geral Contratos [GEOGRAPHIC_DATA] Lotes Clientes Minha Carteira Transferê…" at bounding box center [352, 167] width 705 height 334
paste input "search"
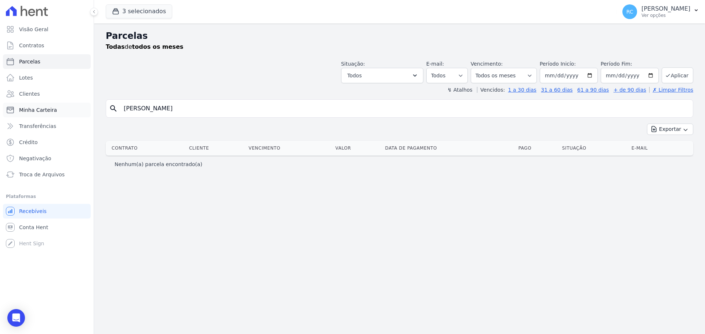
type input "[PERSON_NAME]"
select select
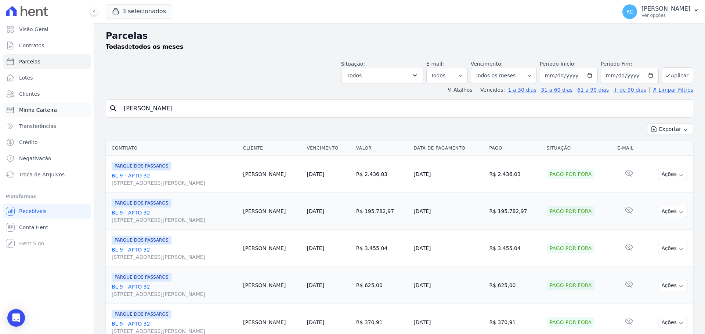
drag, startPoint x: 244, startPoint y: 106, endPoint x: 17, endPoint y: 113, distance: 227.2
click at [10, 118] on div "Visão Geral Contratos [GEOGRAPHIC_DATA] Lotes Clientes Minha Carteira Transferê…" at bounding box center [352, 167] width 705 height 334
paste input "[PERSON_NAME] [PERSON_NAME]"
type input "[PERSON_NAME] [PERSON_NAME]"
select select
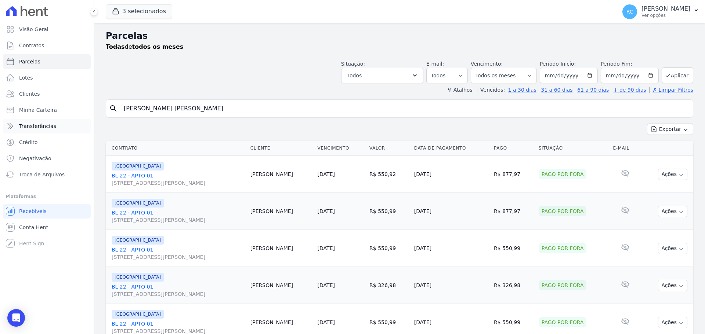
drag, startPoint x: 256, startPoint y: 106, endPoint x: 66, endPoint y: 120, distance: 190.5
click at [51, 128] on div "Visão Geral Contratos [GEOGRAPHIC_DATA] Lotes Clientes Minha Carteira Transferê…" at bounding box center [352, 167] width 705 height 334
click at [135, 104] on div "search V" at bounding box center [399, 108] width 587 height 18
drag, startPoint x: 137, startPoint y: 105, endPoint x: 18, endPoint y: 102, distance: 119.3
click at [7, 109] on div "Visão Geral Contratos [GEOGRAPHIC_DATA] Lotes Clientes Minha Carteira Transferê…" at bounding box center [352, 167] width 705 height 334
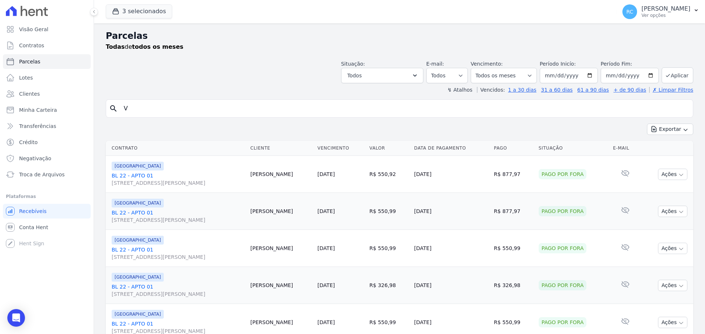
paste input "[PERSON_NAME]"
type input "[PERSON_NAME]"
select select
drag, startPoint x: 232, startPoint y: 110, endPoint x: 69, endPoint y: 116, distance: 163.4
click at [63, 121] on div "Visão Geral Contratos [GEOGRAPHIC_DATA] Lotes Clientes Minha Carteira Transferê…" at bounding box center [352, 167] width 705 height 334
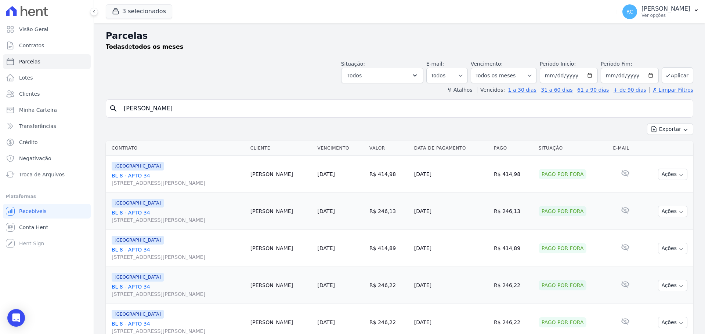
paste input "[PERSON_NAME]"
type input "[PERSON_NAME]"
select select
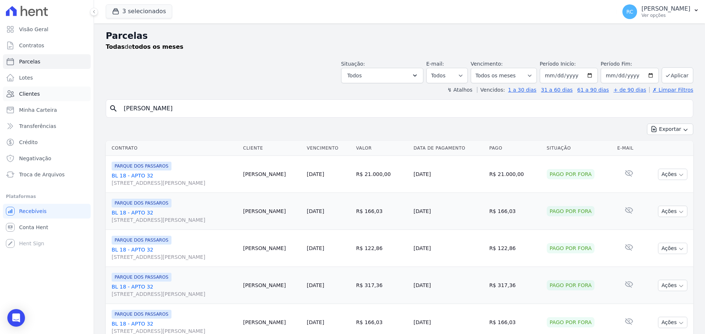
drag, startPoint x: 221, startPoint y: 108, endPoint x: 69, endPoint y: 101, distance: 152.4
click at [69, 101] on div "Visão Geral Contratos [GEOGRAPHIC_DATA] Lotes Clientes Minha Carteira Transferê…" at bounding box center [352, 167] width 705 height 334
paste input "[PERSON_NAME]"
type input "[PERSON_NAME]"
select select
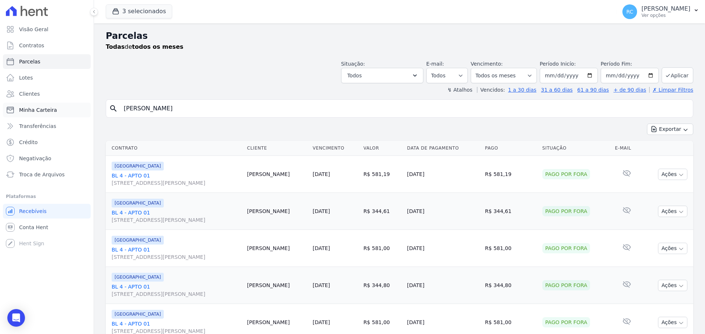
drag, startPoint x: 263, startPoint y: 109, endPoint x: 26, endPoint y: 108, distance: 237.0
click at [6, 121] on div "Visão Geral Contratos [GEOGRAPHIC_DATA] Lotes Clientes Minha Carteira Transferê…" at bounding box center [352, 167] width 705 height 334
paste input "[PERSON_NAME]"
type input "[PERSON_NAME]"
select select
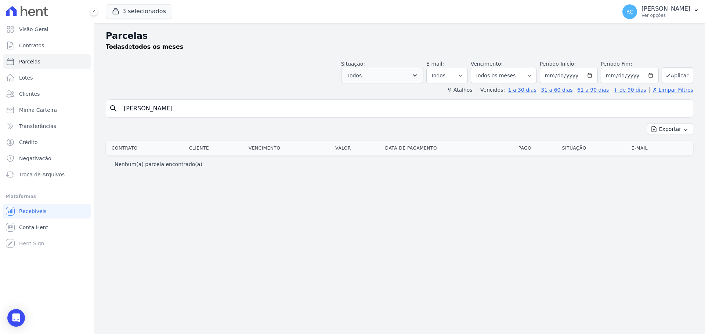
drag, startPoint x: 161, startPoint y: 105, endPoint x: 402, endPoint y: 75, distance: 242.9
click at [402, 75] on div "Parcelas Todas de todos os meses Situação: Agendado Em Aberto Pago Processando …" at bounding box center [399, 178] width 611 height 311
type input "[PERSON_NAME]"
select select
drag, startPoint x: 185, startPoint y: 107, endPoint x: 9, endPoint y: 115, distance: 176.3
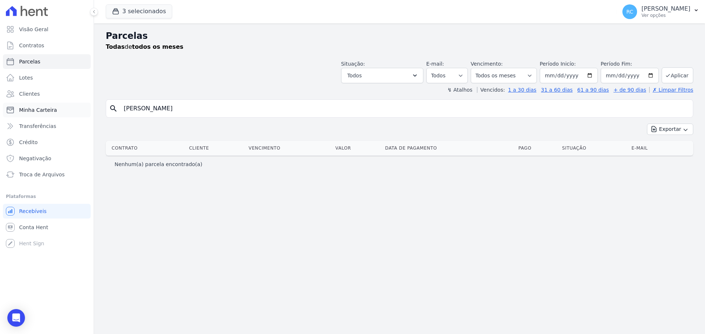
click at [9, 115] on div "Visão Geral Contratos [GEOGRAPHIC_DATA] Lotes Clientes Minha Carteira Transferê…" at bounding box center [352, 167] width 705 height 334
paste input "[PERSON_NAME]"
type input "[PERSON_NAME]"
select select
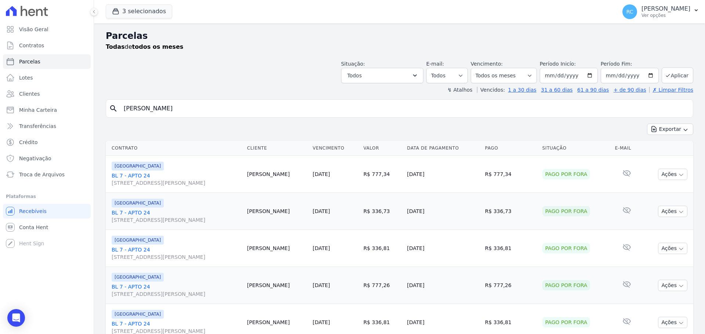
drag, startPoint x: 69, startPoint y: 103, endPoint x: 193, endPoint y: 84, distance: 125.9
click at [66, 98] on div "Visão Geral Contratos [GEOGRAPHIC_DATA] Lotes Clientes Minha Carteira Transferê…" at bounding box center [352, 167] width 705 height 334
type input "RAYANE"
select select
drag, startPoint x: 145, startPoint y: 108, endPoint x: 145, endPoint y: 88, distance: 19.4
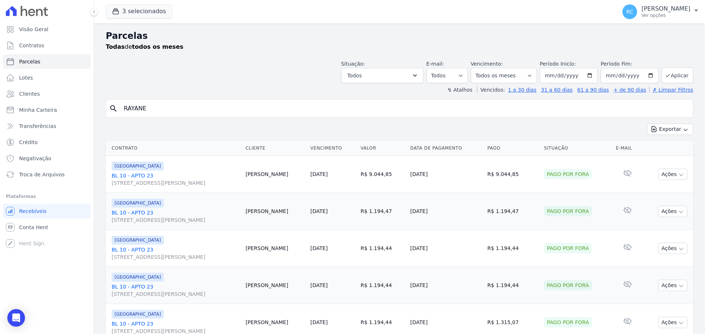
click at [25, 105] on div "Visão Geral Contratos [GEOGRAPHIC_DATA] Lotes Clientes Minha Carteira Transferê…" at bounding box center [352, 167] width 705 height 334
paste input "[PERSON_NAME]"
type input "[PERSON_NAME]"
select select
drag, startPoint x: 33, startPoint y: 117, endPoint x: 71, endPoint y: 85, distance: 50.0
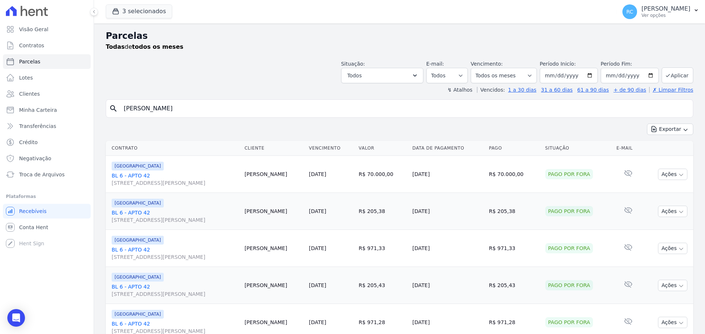
click at [11, 114] on div "Visão Geral Contratos [GEOGRAPHIC_DATA] Lotes Clientes Minha Carteira Transferê…" at bounding box center [352, 167] width 705 height 334
paste input "[PERSON_NAME]"
type input "[PERSON_NAME]"
select select
click at [36, 116] on div "Visão Geral Contratos [GEOGRAPHIC_DATA] Lotes Clientes Minha Carteira Transferê…" at bounding box center [352, 167] width 705 height 334
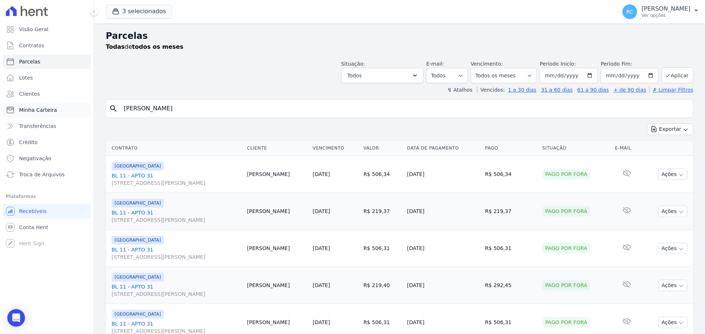
paste input "[PERSON_NAME]"
type input "[PERSON_NAME]"
select select
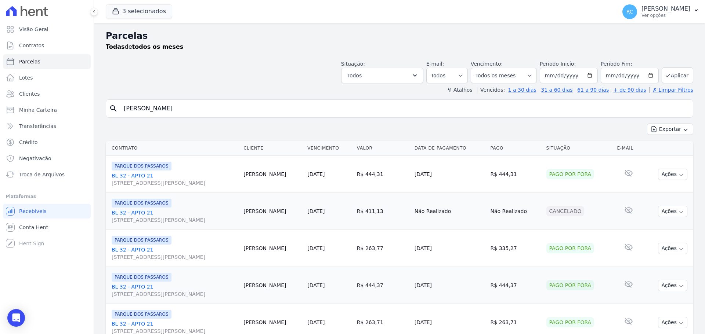
drag, startPoint x: 247, startPoint y: 114, endPoint x: 218, endPoint y: 102, distance: 31.2
click at [3, 116] on div "Visão Geral Contratos [GEOGRAPHIC_DATA] Lotes Clientes Minha Carteira Transferê…" at bounding box center [352, 167] width 705 height 334
paste input "SUELY DIAS DOS SANTOS"
type input "SUELY DIAS DOS SANTOS"
select select
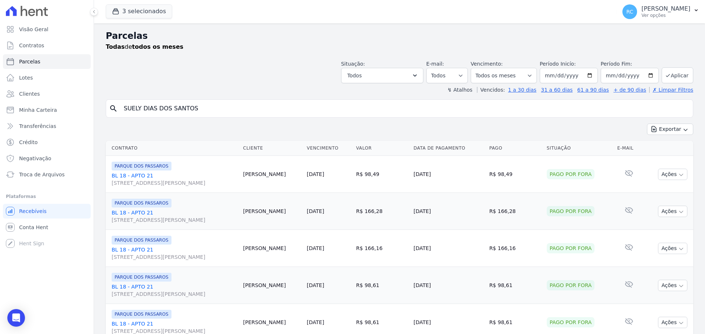
drag, startPoint x: 231, startPoint y: 103, endPoint x: 132, endPoint y: 106, distance: 98.8
click at [132, 106] on input "SUELY DIAS DOS SANTOS" at bounding box center [404, 108] width 570 height 15
paste input "[PERSON_NAME]"
drag, startPoint x: 154, startPoint y: 113, endPoint x: 191, endPoint y: 77, distance: 51.9
click at [93, 108] on div "Visão Geral Contratos [GEOGRAPHIC_DATA] Lotes Clientes Minha Carteira Transferê…" at bounding box center [352, 167] width 705 height 334
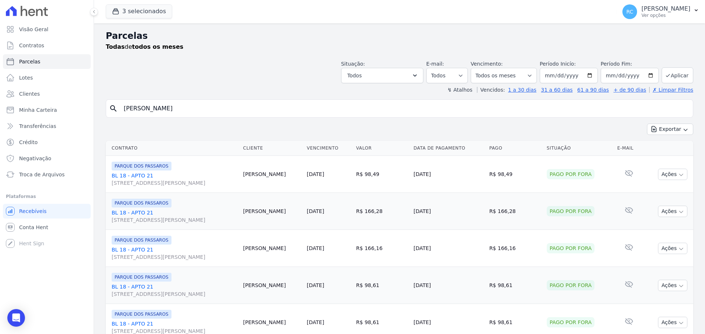
paste input "search"
type input "[PERSON_NAME]"
select select
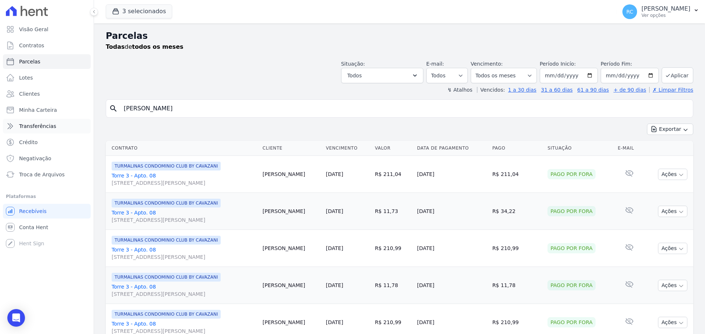
drag, startPoint x: 244, startPoint y: 111, endPoint x: 72, endPoint y: 120, distance: 171.9
click at [72, 120] on div "Visão Geral Contratos [GEOGRAPHIC_DATA] Lotes Clientes Minha Carteira Transferê…" at bounding box center [352, 167] width 705 height 334
paste input "[PERSON_NAME] DE SÃ"
type input "[PERSON_NAME] DE S"
select select
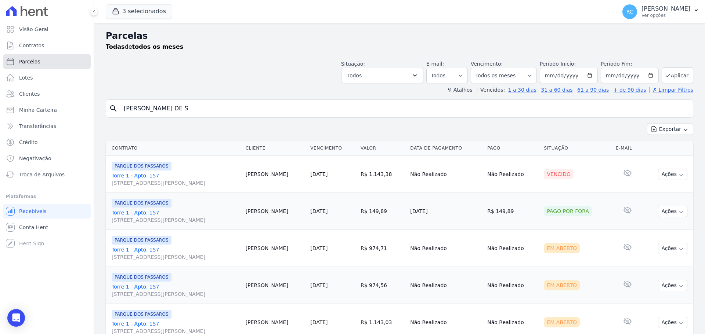
click at [71, 62] on link "Parcelas" at bounding box center [47, 61] width 88 height 15
click at [45, 27] on span "Visão Geral" at bounding box center [33, 29] width 29 height 7
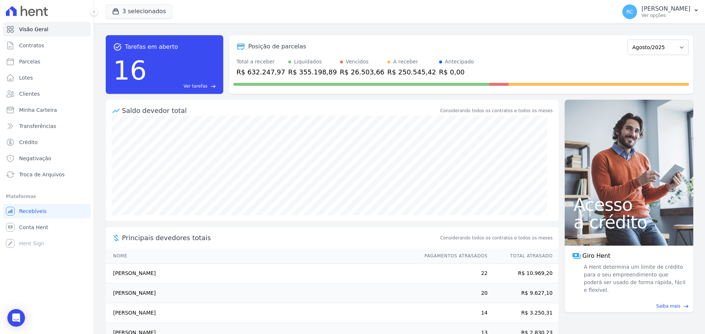
select select
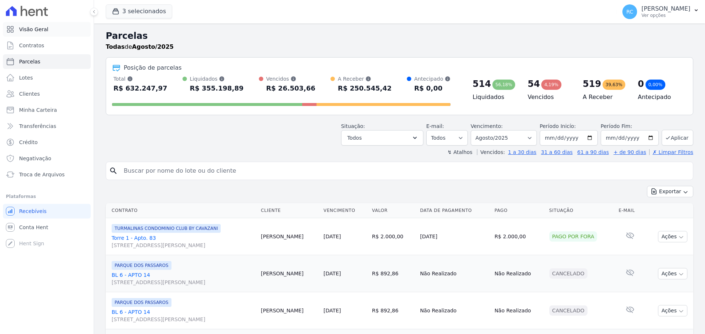
click at [58, 32] on link "Visão Geral" at bounding box center [47, 29] width 88 height 15
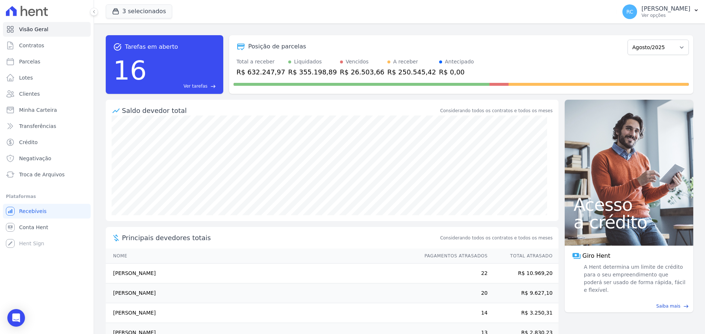
click at [204, 88] on span "Ver tarefas" at bounding box center [195, 86] width 24 height 7
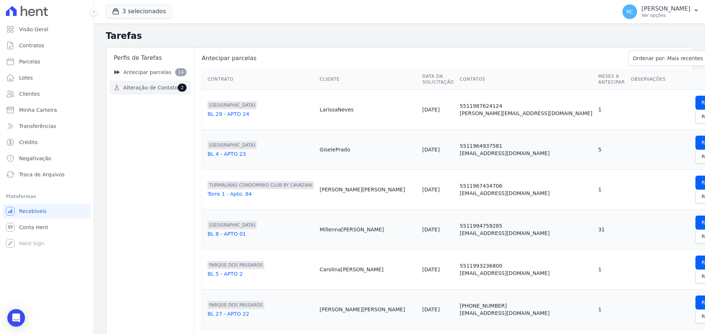
click at [163, 89] on span "Alteração de Contato" at bounding box center [150, 88] width 54 height 8
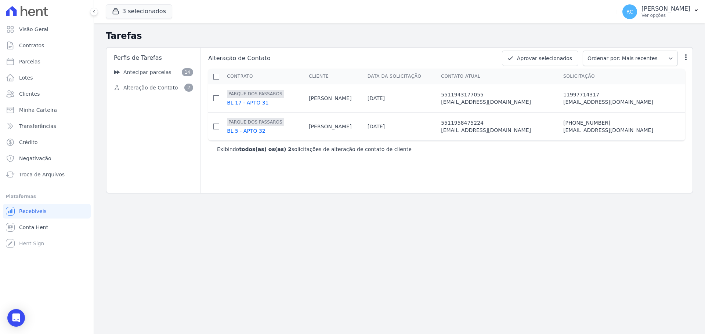
click at [218, 73] on th at bounding box center [216, 76] width 16 height 15
click at [218, 74] on input "checkbox" at bounding box center [216, 77] width 6 height 6
checkbox input "true"
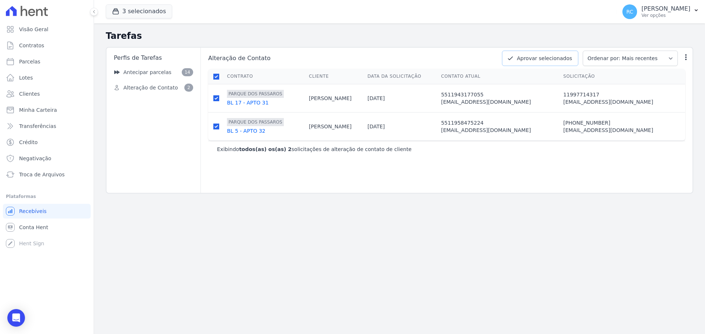
click at [558, 59] on button "Aprovar selecionados" at bounding box center [540, 58] width 76 height 15
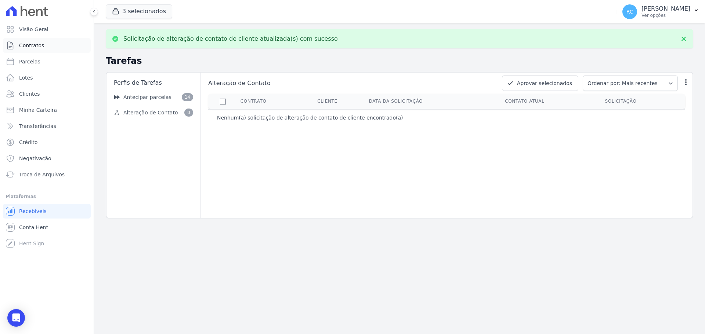
click at [47, 46] on link "Contratos" at bounding box center [47, 45] width 88 height 15
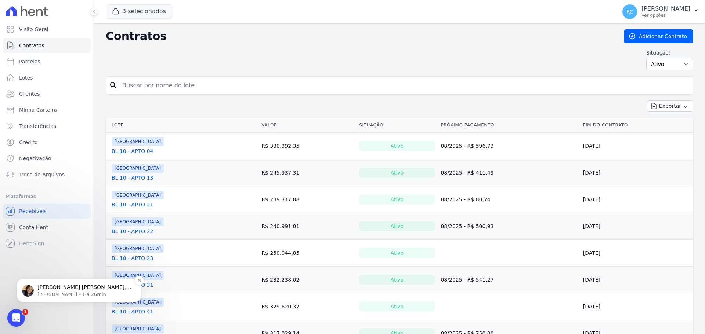
click at [66, 294] on p "[PERSON_NAME] • Há 26min" at bounding box center [84, 294] width 95 height 7
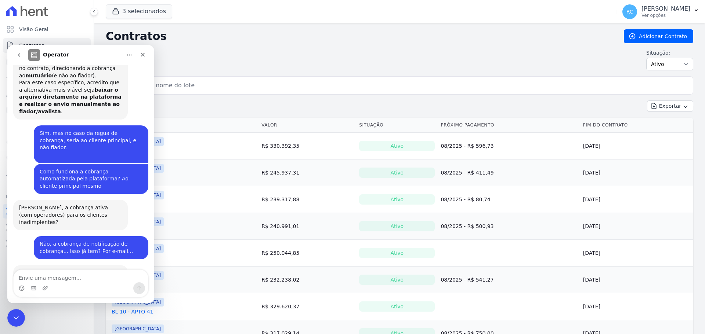
scroll to position [2664, 0]
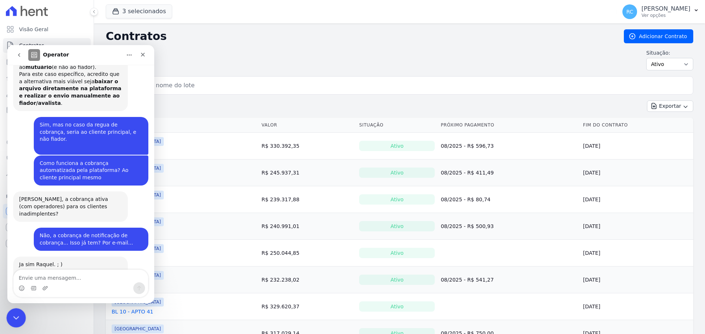
click at [15, 314] on icon "Fechar mensagem da Intercom" at bounding box center [15, 317] width 9 height 9
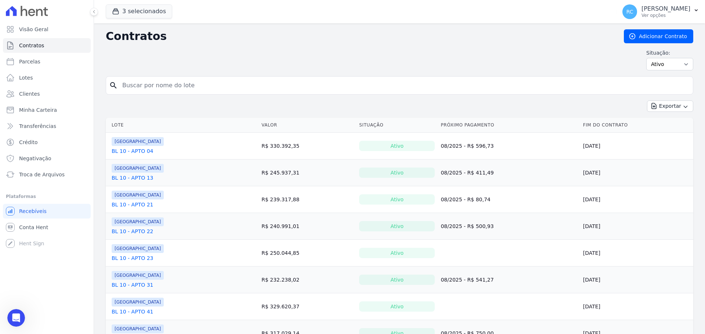
scroll to position [2652, 0]
drag, startPoint x: 572, startPoint y: 66, endPoint x: 554, endPoint y: 41, distance: 30.5
click at [571, 66] on div "Situação: Ativo Todos Pausado Distratado Rascunho Expirado Encerrado" at bounding box center [399, 59] width 587 height 21
